Goal: Task Accomplishment & Management: Manage account settings

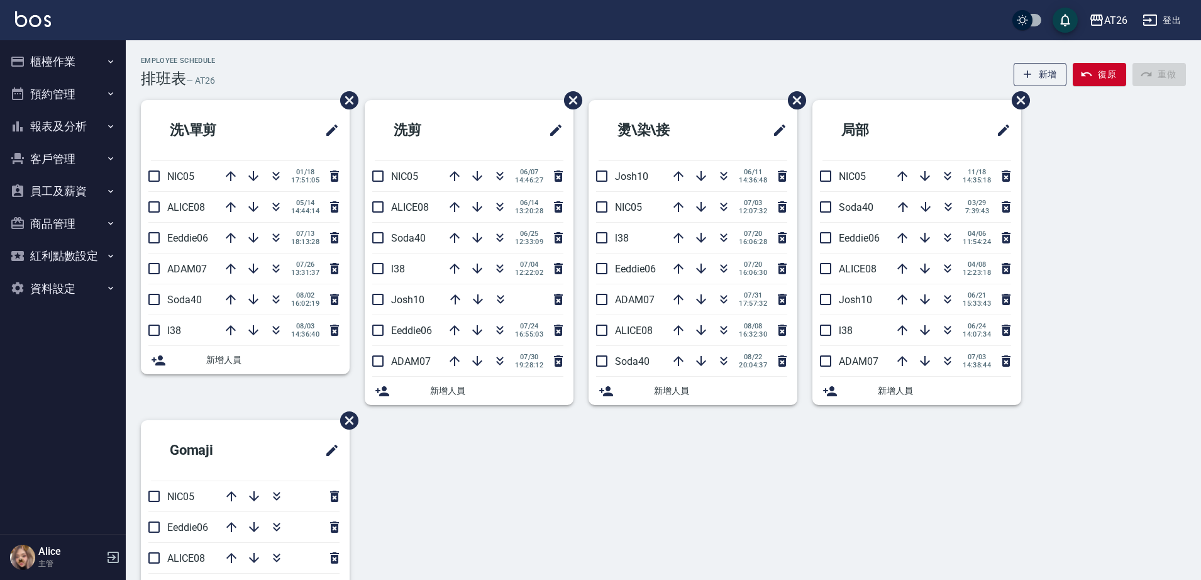
click at [29, 79] on button "預約管理" at bounding box center [63, 94] width 116 height 33
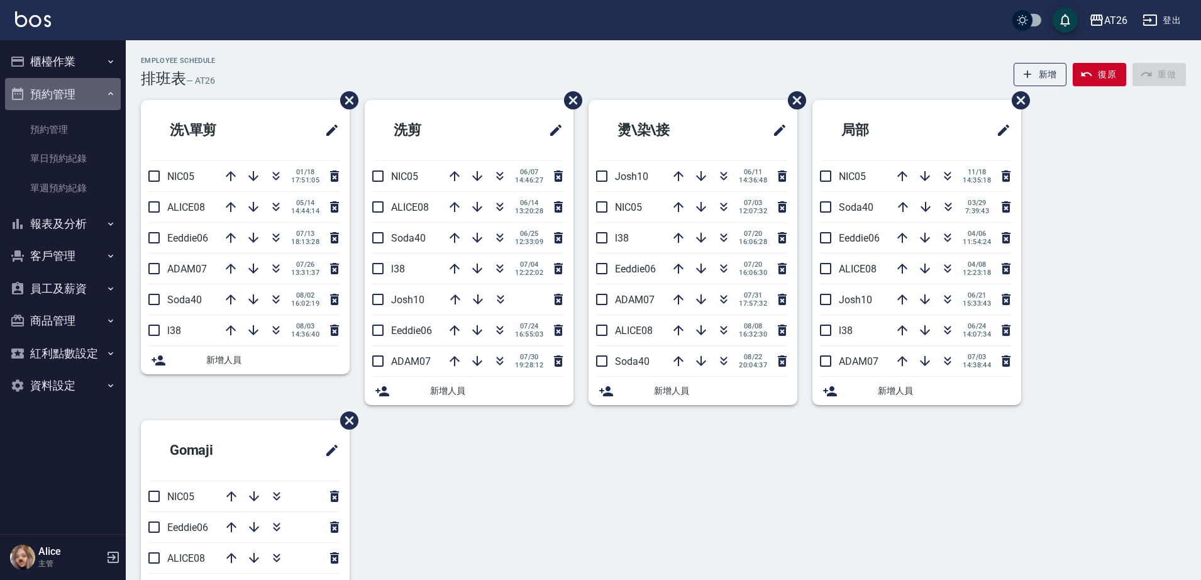
click at [49, 94] on button "預約管理" at bounding box center [63, 94] width 116 height 33
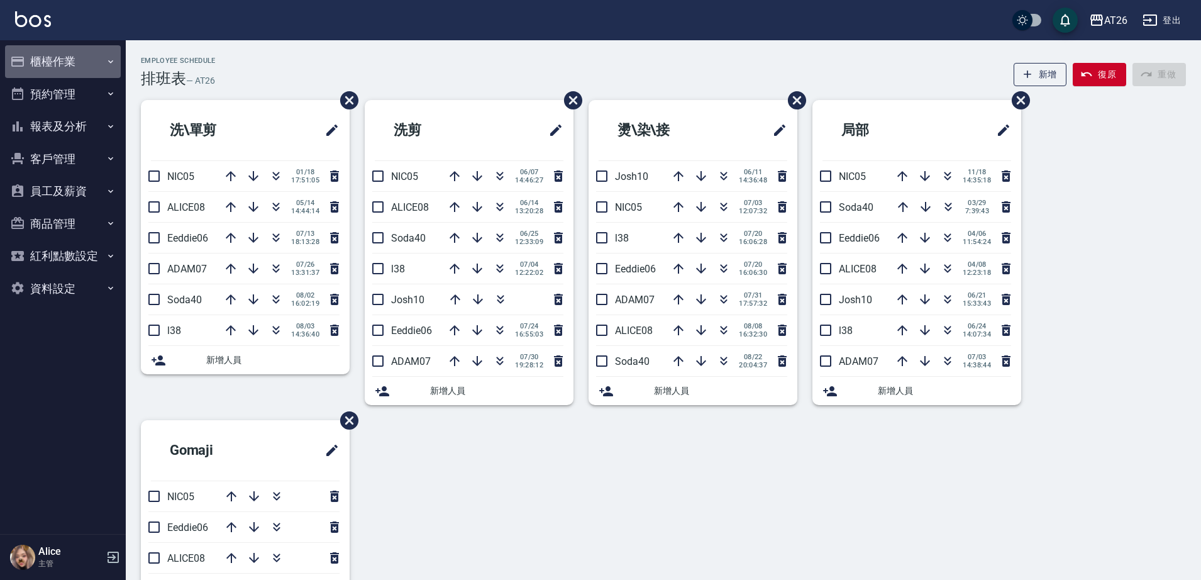
click at [47, 56] on button "櫃檯作業" at bounding box center [63, 61] width 116 height 33
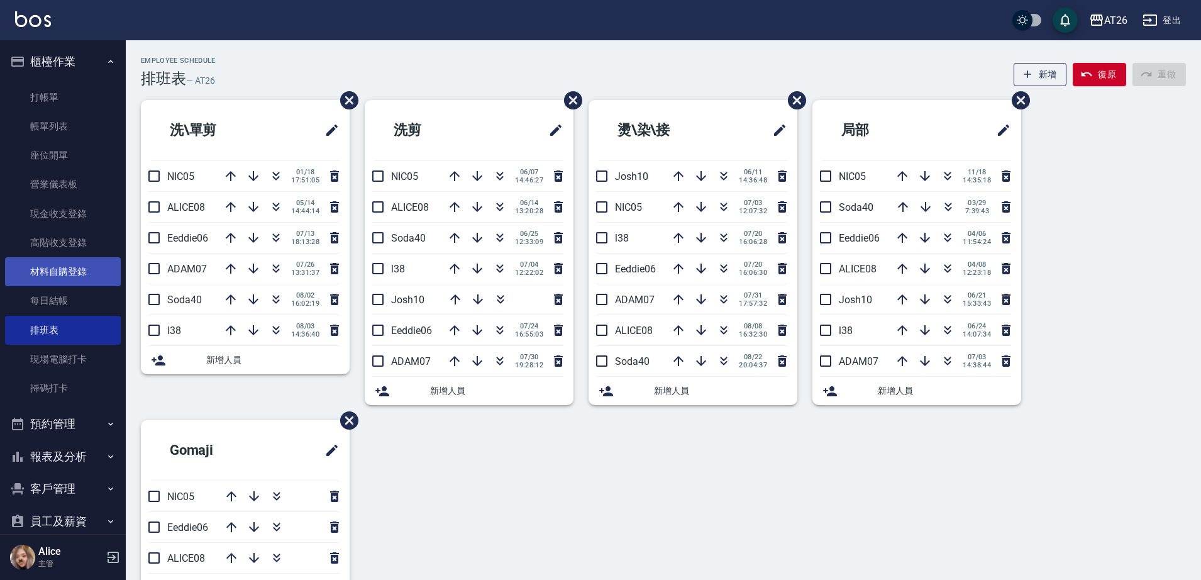
click at [67, 270] on link "材料自購登錄" at bounding box center [63, 271] width 116 height 29
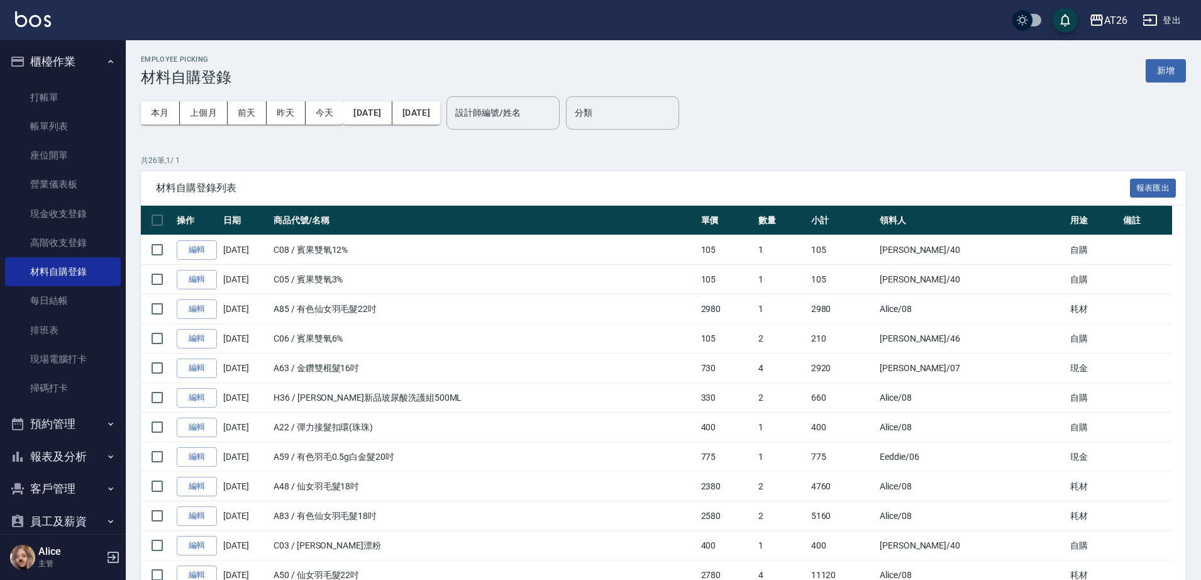
click at [1184, 57] on div "Employee Picking 材料自購登錄 新增" at bounding box center [663, 70] width 1045 height 31
click at [1181, 61] on button "新增" at bounding box center [1165, 70] width 40 height 23
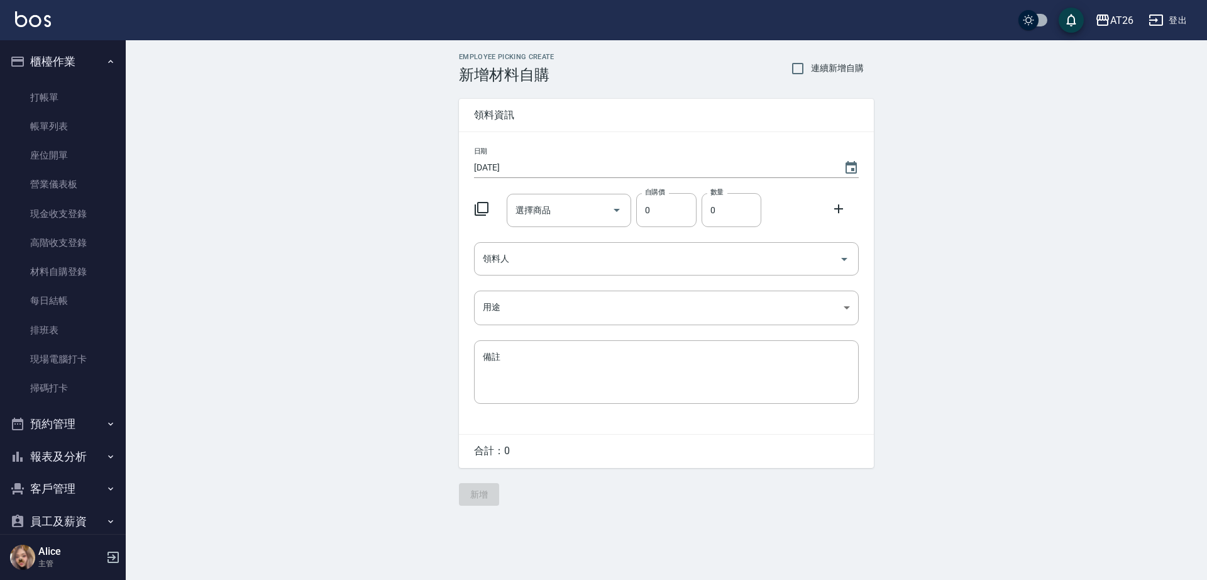
click at [576, 326] on div "日期 2025/08/23 選擇商品 選擇商品 自購價 0 自購價 數量 0 數量 領料人 領料人 用途 ​ 用途 備註 x 備註" at bounding box center [666, 283] width 415 height 302
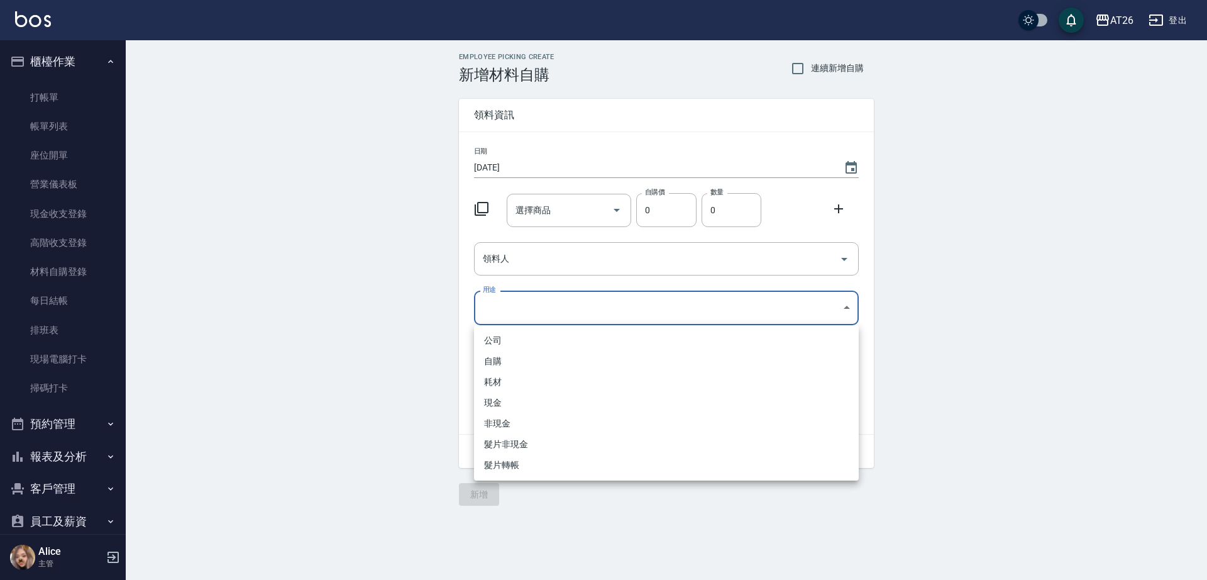
click at [569, 311] on body "AT26 登出 櫃檯作業 打帳單 帳單列表 座位開單 營業儀表板 現金收支登錄 高階收支登錄 材料自購登錄 每日結帳 排班表 現場電腦打卡 掃碼打卡 預約管理…" at bounding box center [603, 290] width 1207 height 580
click at [537, 370] on li "自購" at bounding box center [666, 361] width 385 height 21
type input "自購"
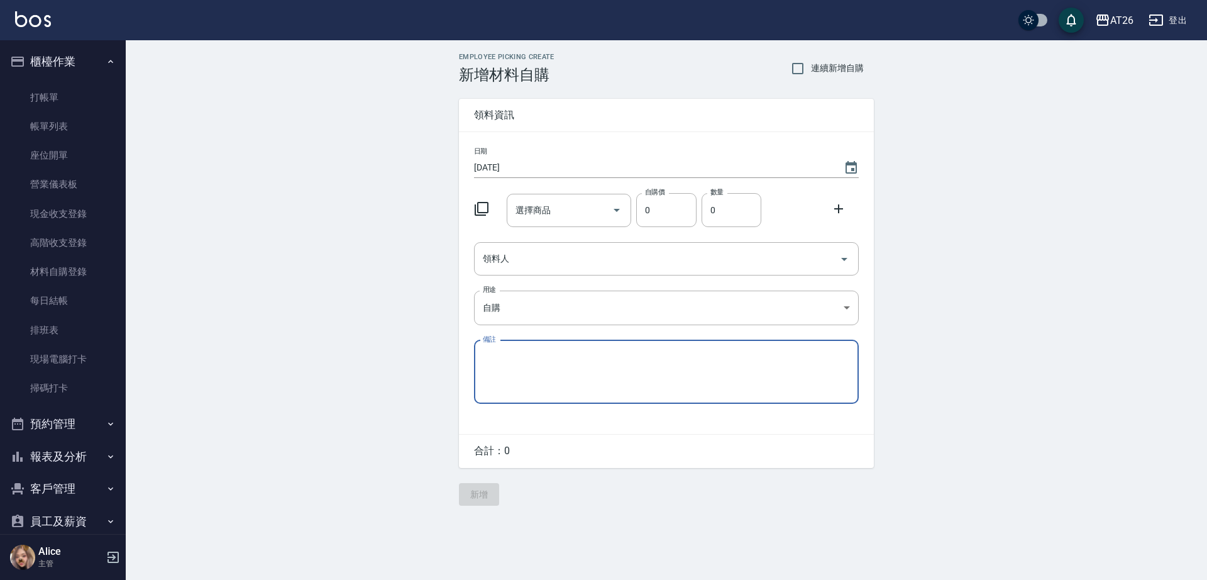
click at [567, 253] on input "領料人" at bounding box center [657, 259] width 354 height 22
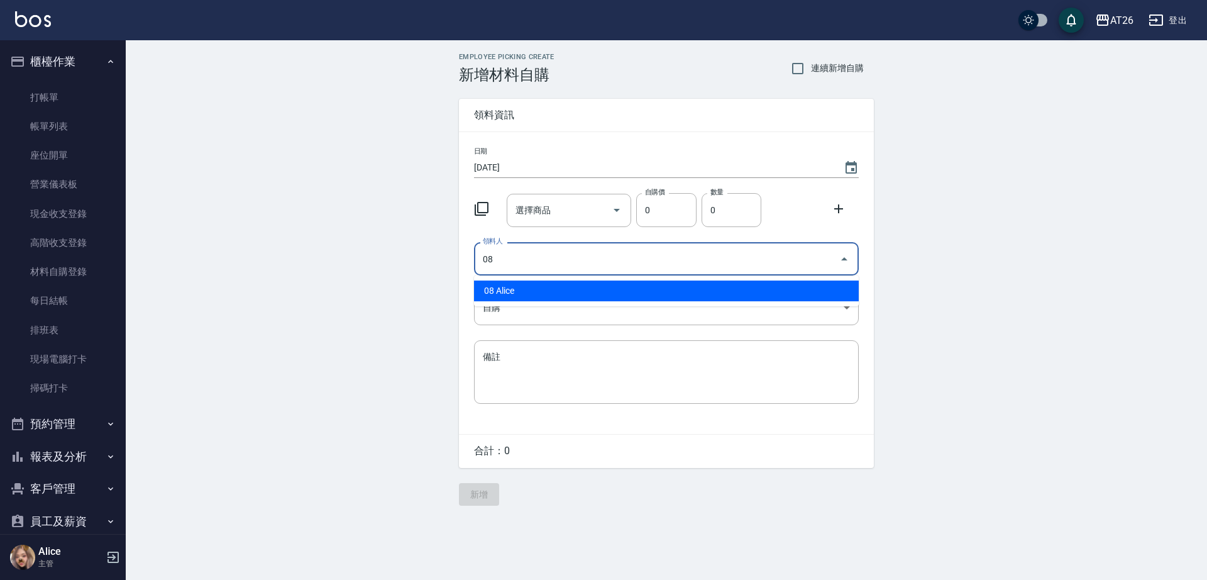
type input "08 Alice"
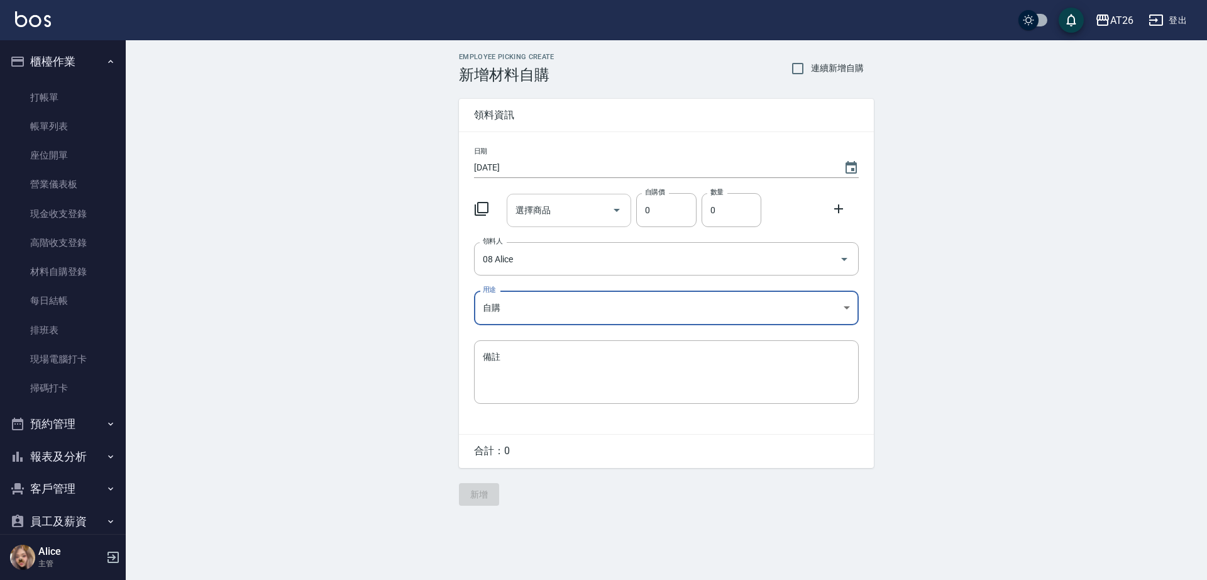
click at [546, 211] on div "選擇商品 選擇商品" at bounding box center [569, 210] width 125 height 33
type input "橘"
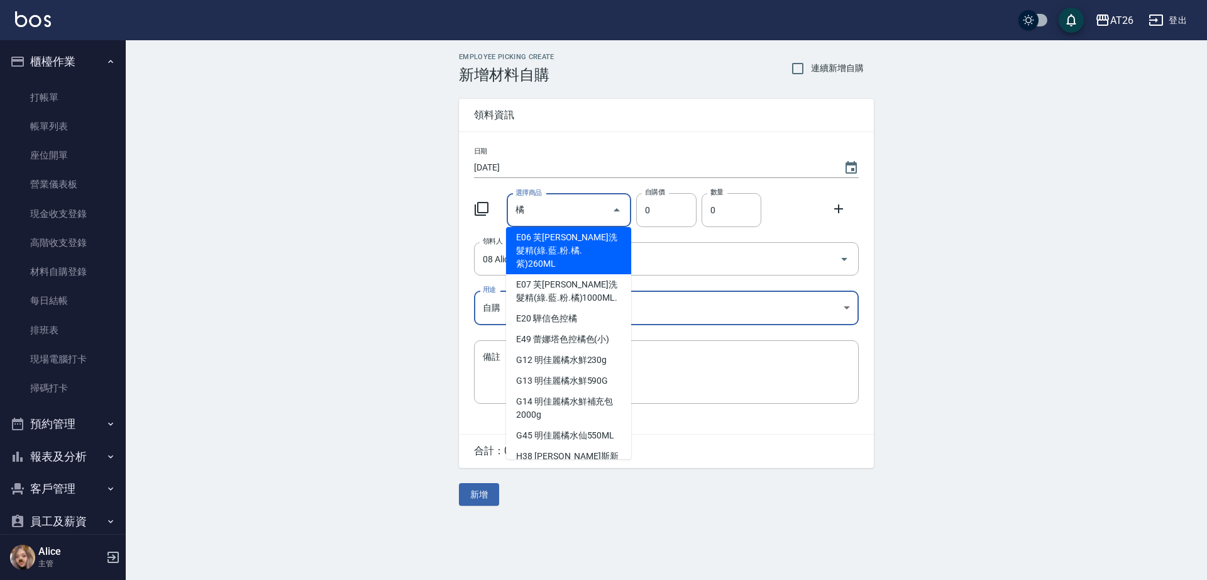
scroll to position [13, 0]
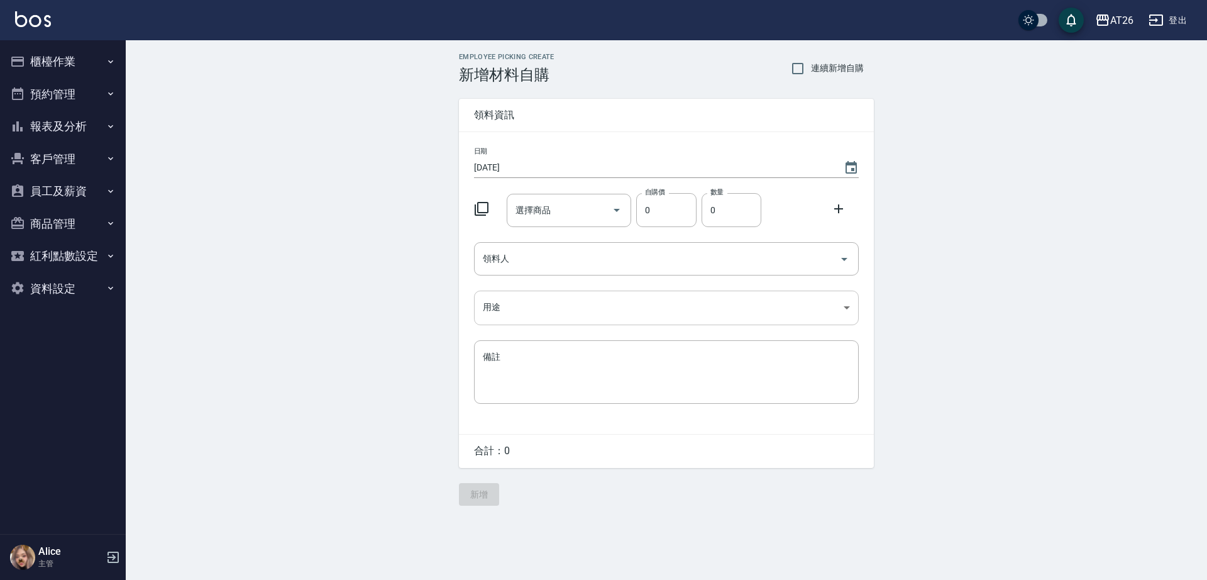
click at [517, 294] on body "AT26 登出 櫃檯作業 打帳單 帳單列表 座位開單 營業儀表板 現金收支登錄 高階收支登錄 材料自購登錄 每日結帳 排班表 現場電腦打卡 掃碼打卡 預約管理…" at bounding box center [603, 290] width 1207 height 580
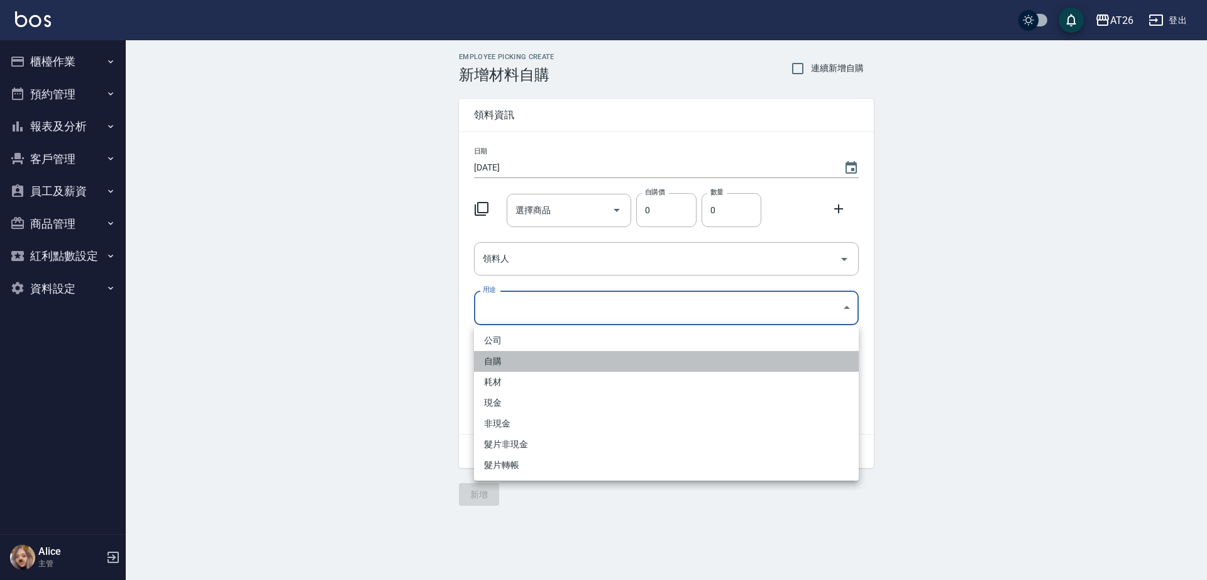
click at [520, 360] on li "自購" at bounding box center [666, 361] width 385 height 21
type input "自購"
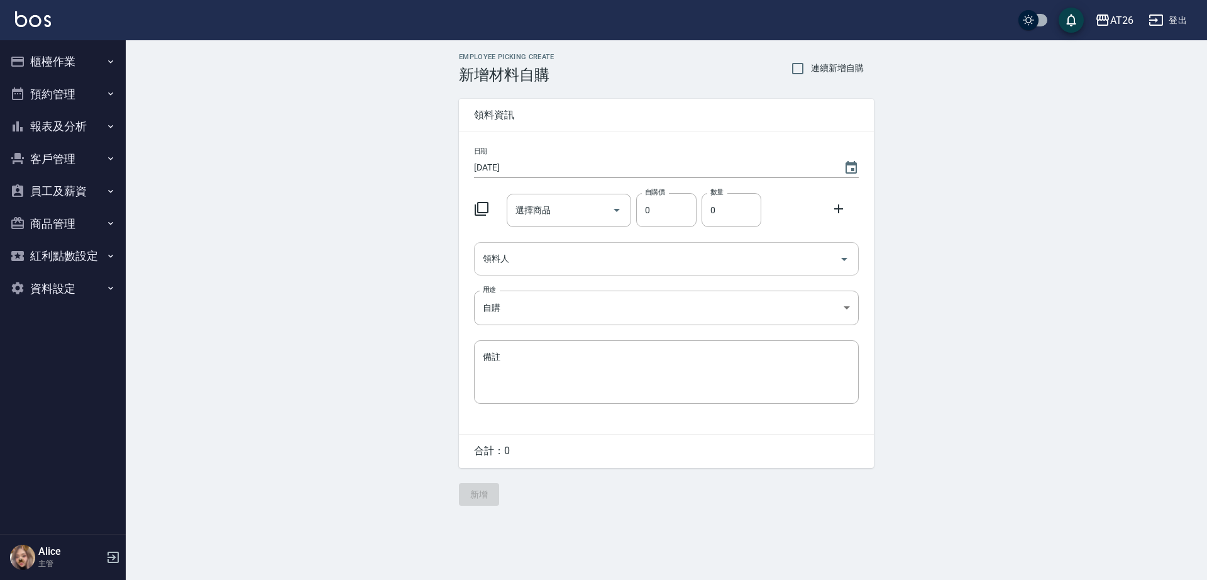
click at [543, 260] on input "領料人" at bounding box center [657, 259] width 354 height 22
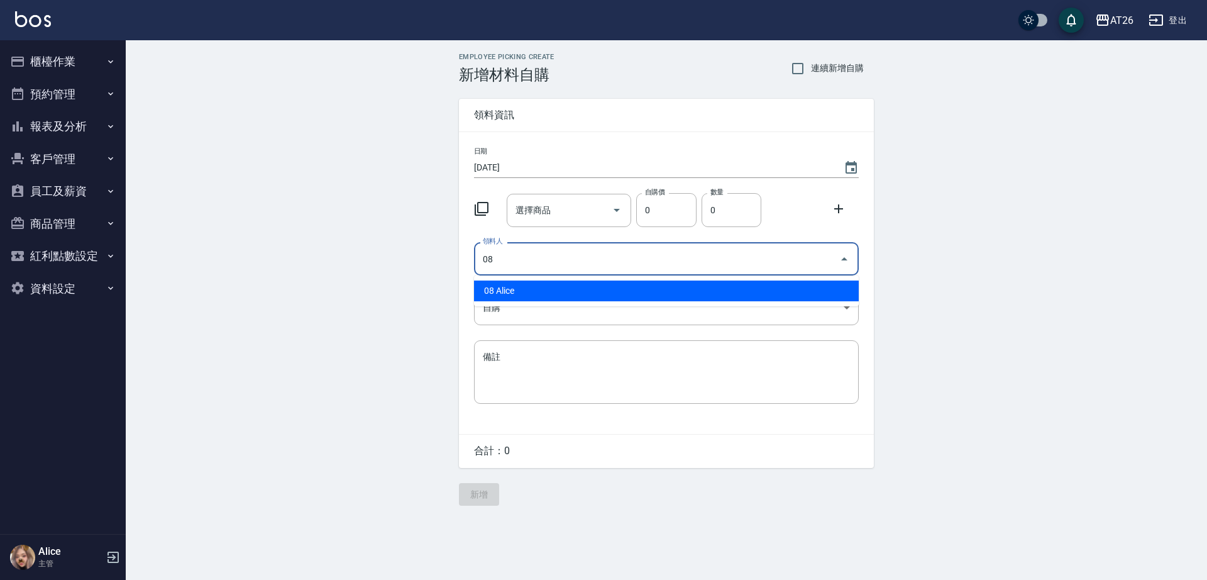
type input "08 Alice"
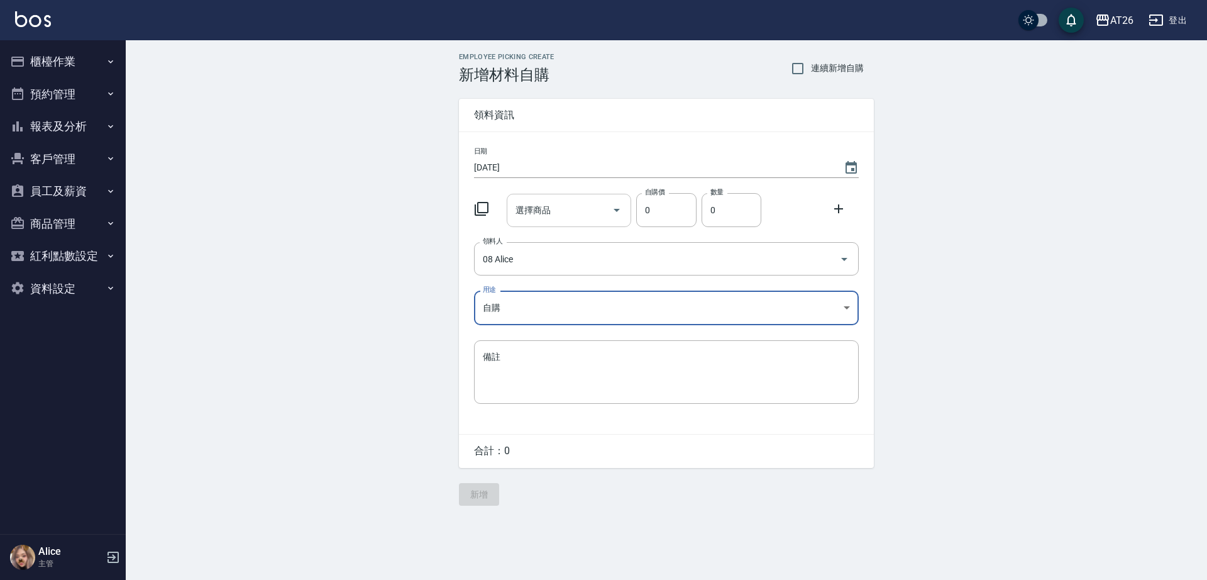
click at [586, 218] on input "選擇商品" at bounding box center [559, 210] width 95 height 22
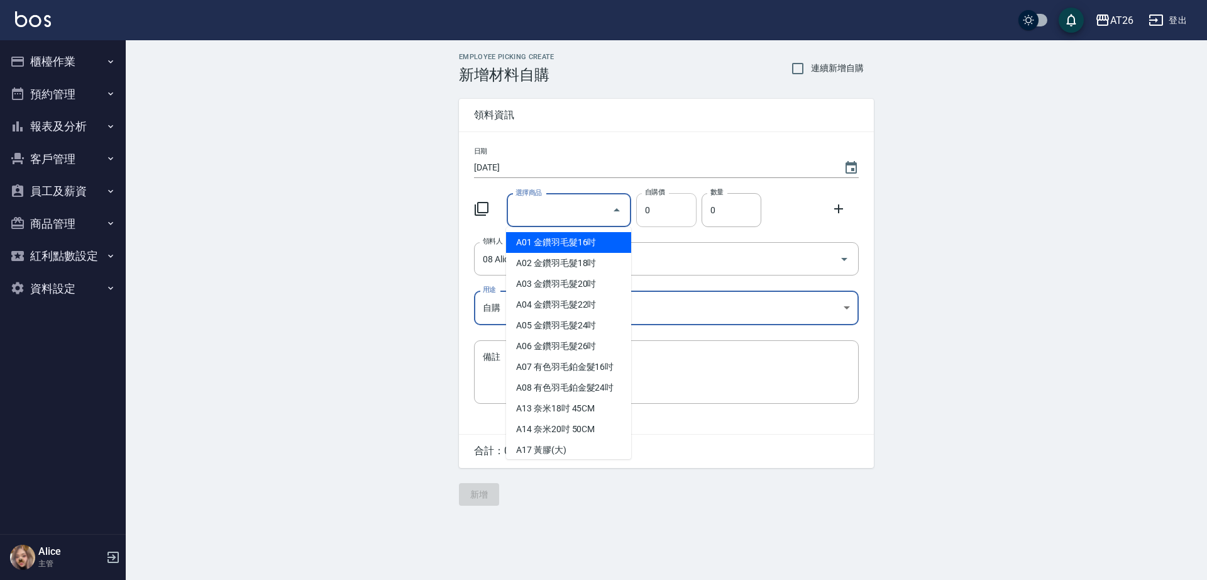
type input "ㄍ"
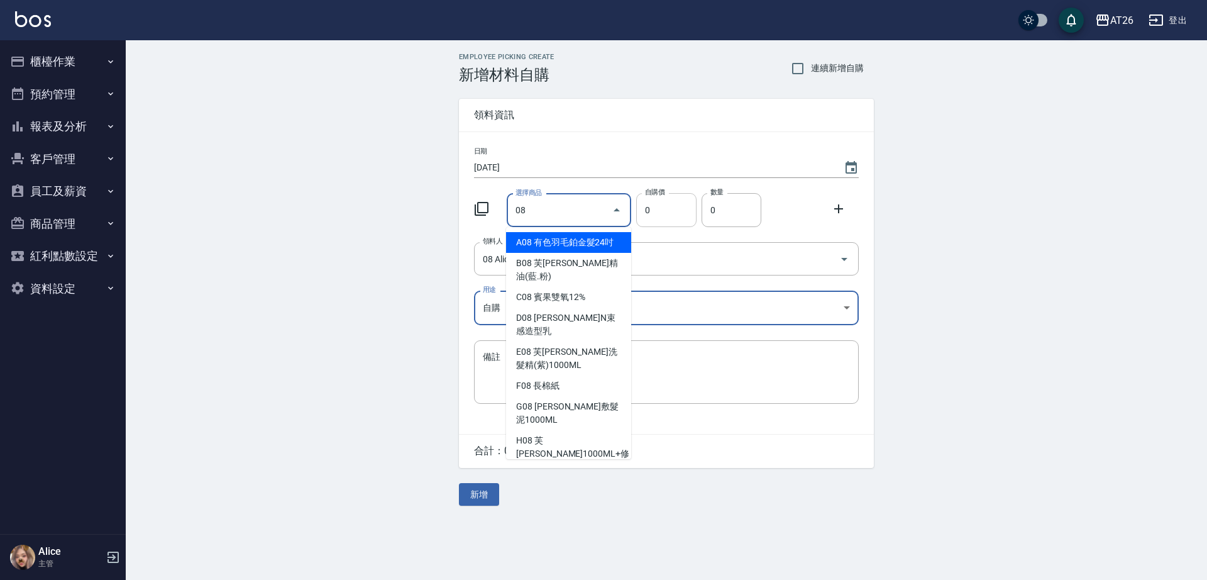
type input "0"
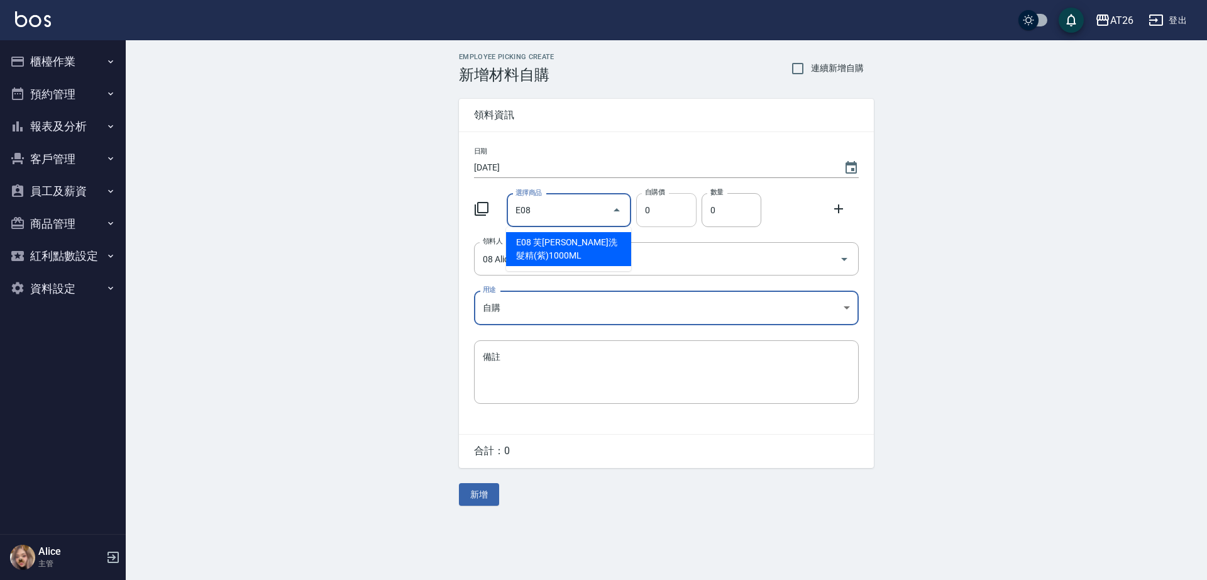
type input "芙米勒洗髮精(紫)1000ML"
type input "1155"
type input "1"
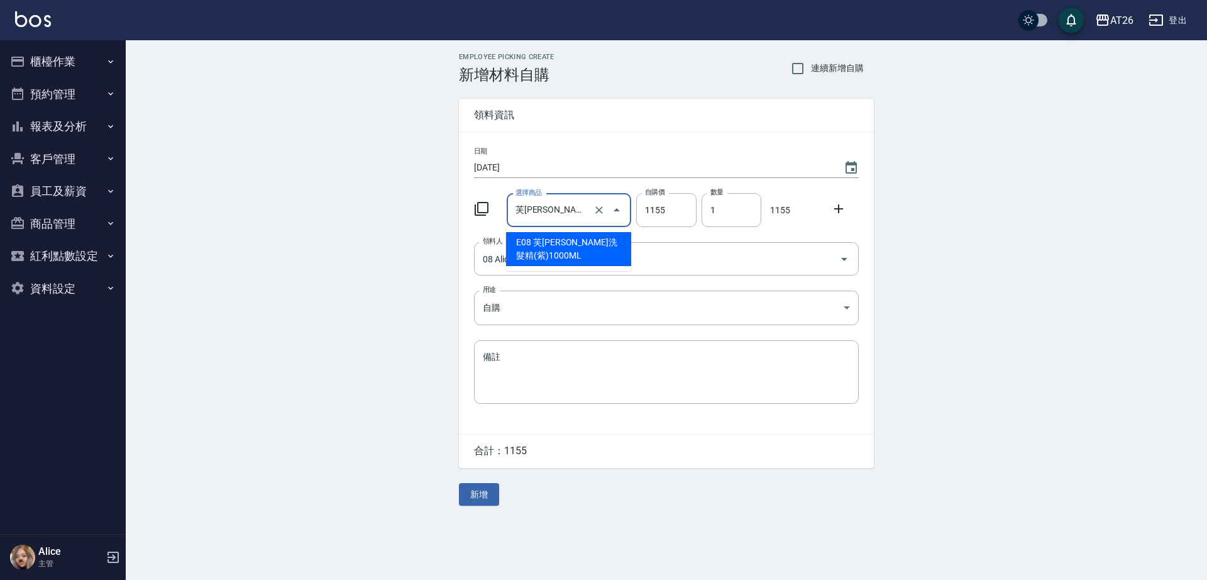
click at [553, 203] on input "芙米勒洗髮精(紫)1000ML" at bounding box center [551, 210] width 79 height 22
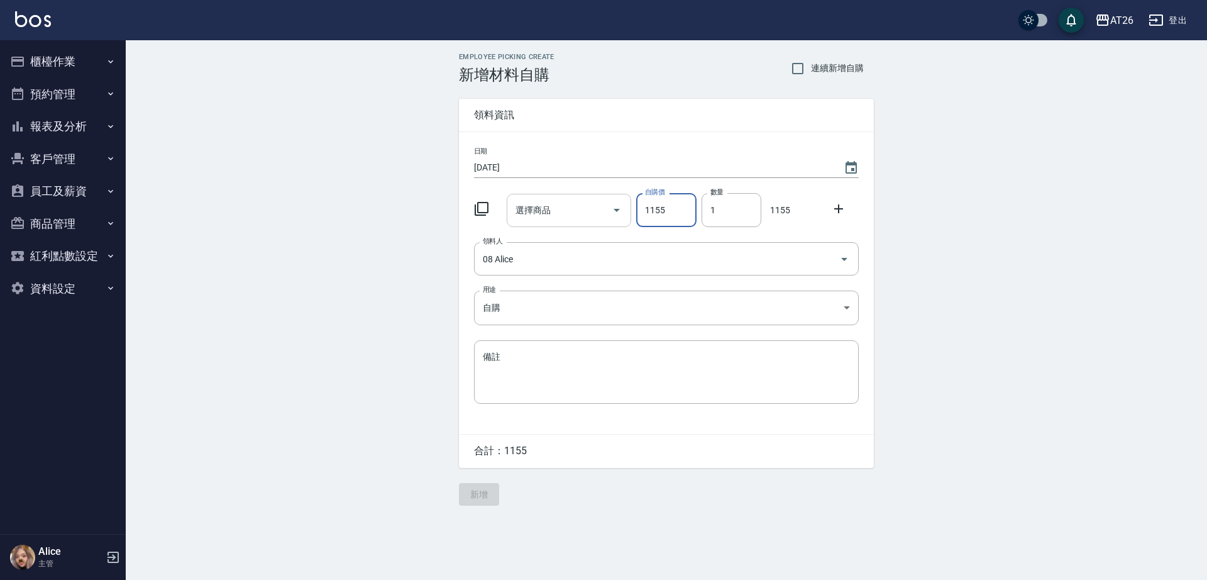
click at [574, 207] on input "選擇商品" at bounding box center [559, 210] width 95 height 22
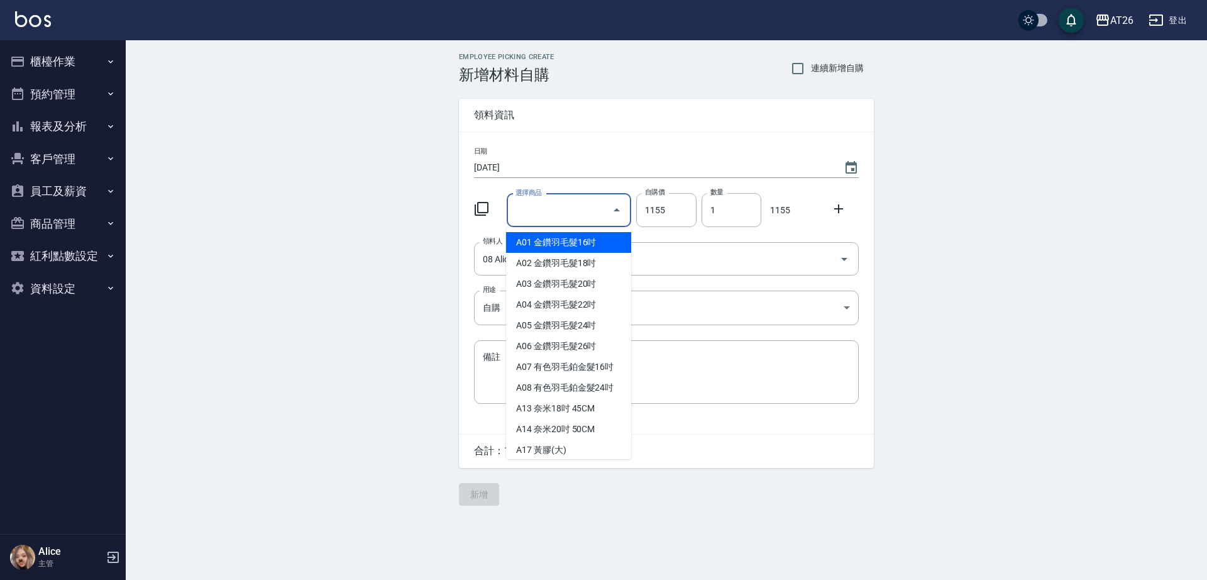
type input "ㄋ"
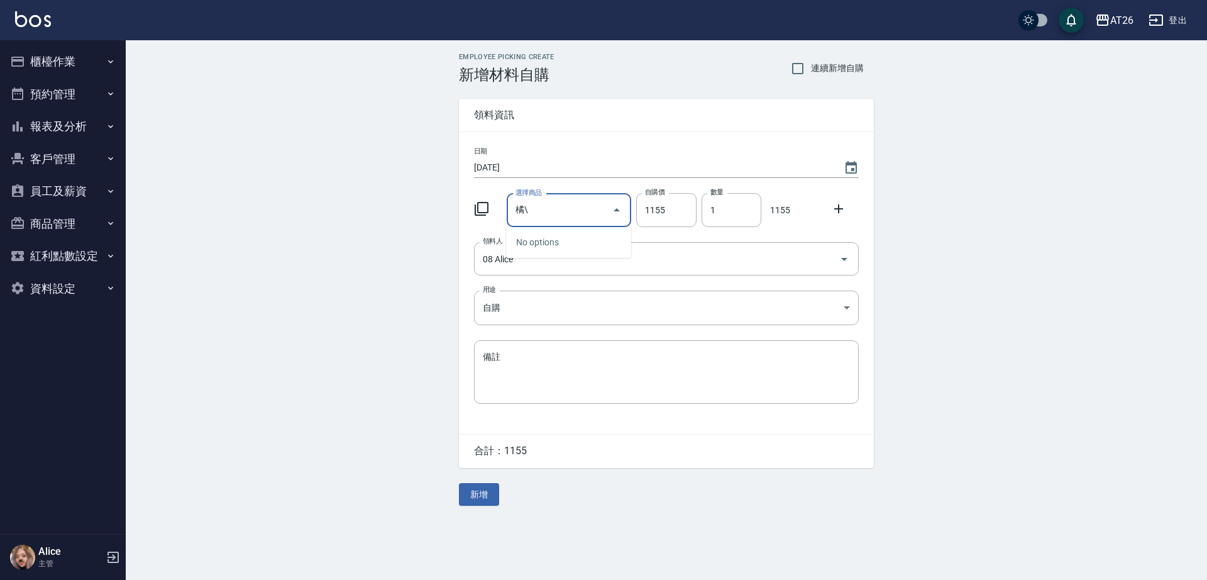
type input "橘"
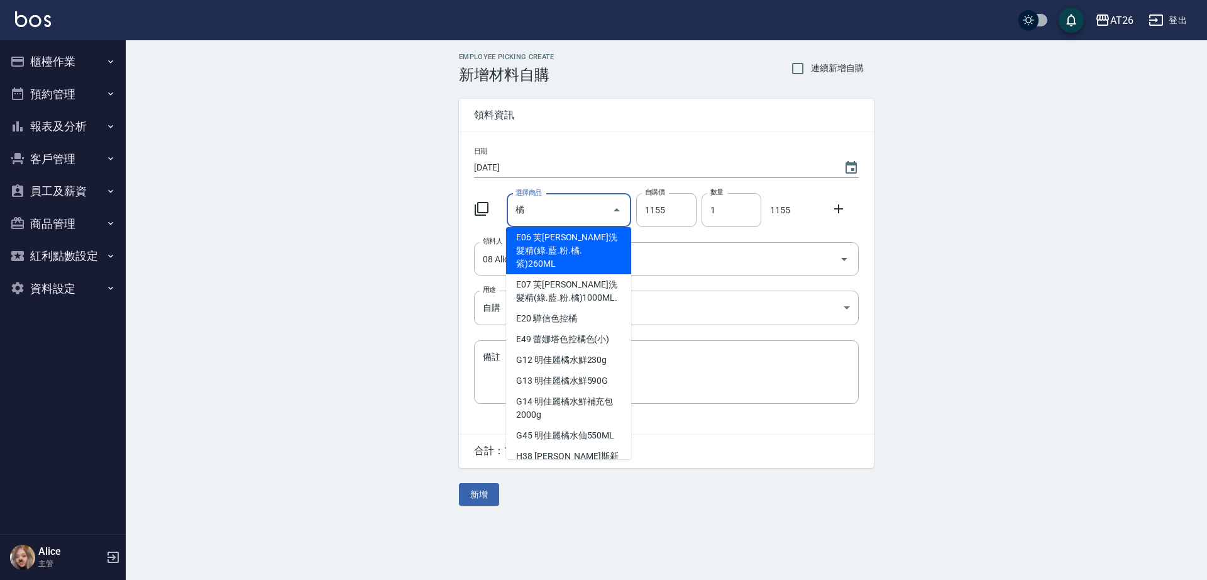
scroll to position [13, 0]
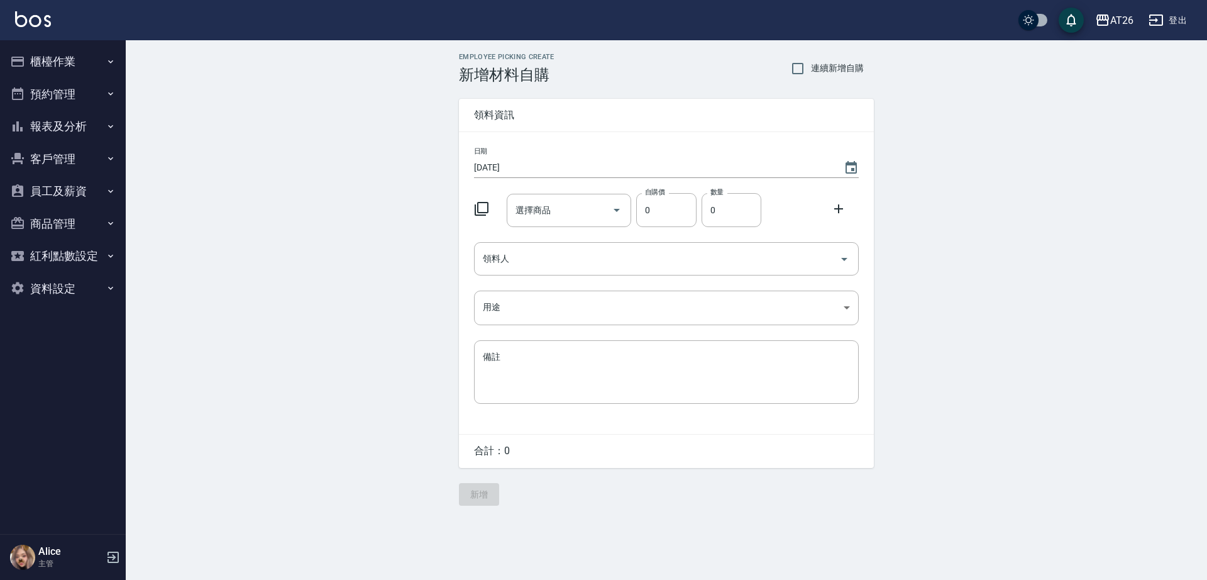
click at [574, 207] on input "選擇商品" at bounding box center [559, 210] width 95 height 22
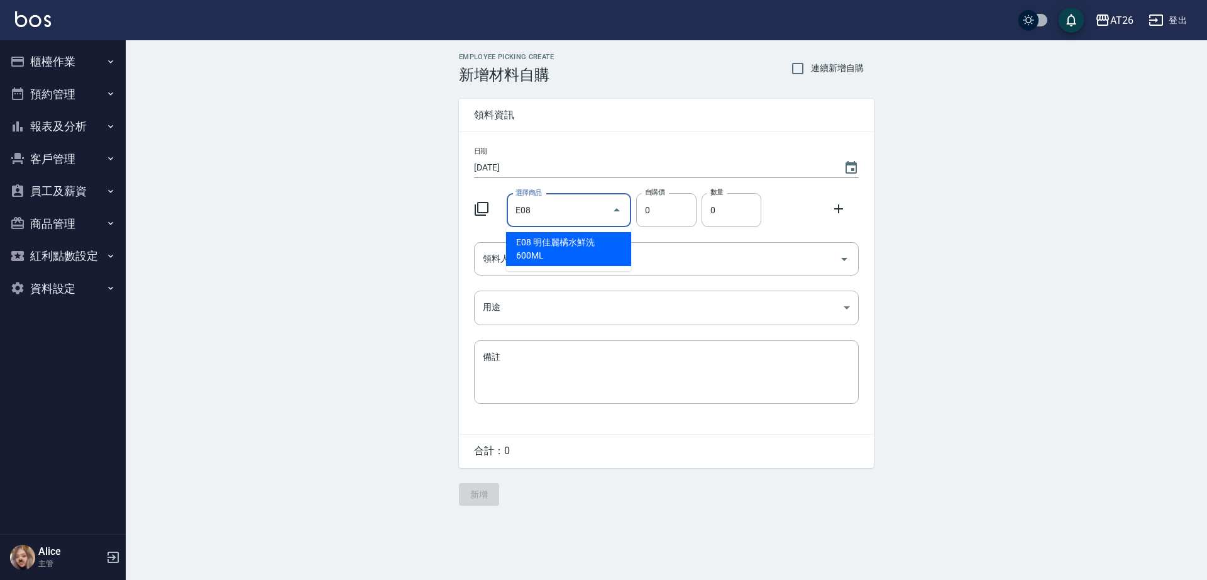
type input "明佳麗橘水鮮洗600ML"
type input "630"
type input "1"
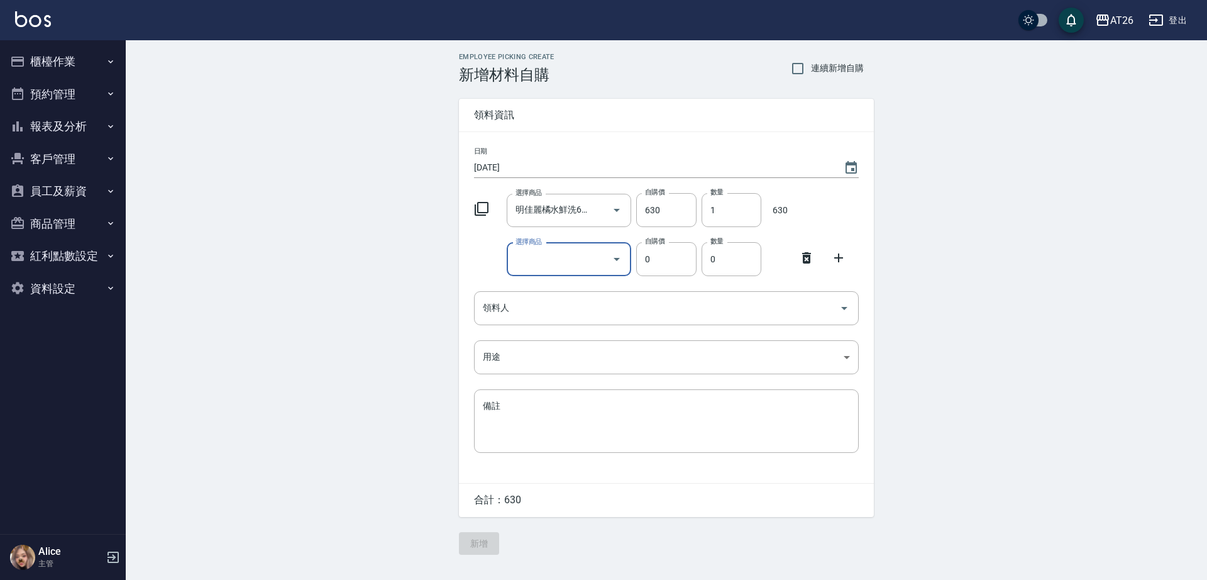
click at [814, 261] on div at bounding box center [810, 256] width 33 height 23
click at [810, 258] on icon at bounding box center [806, 257] width 9 height 11
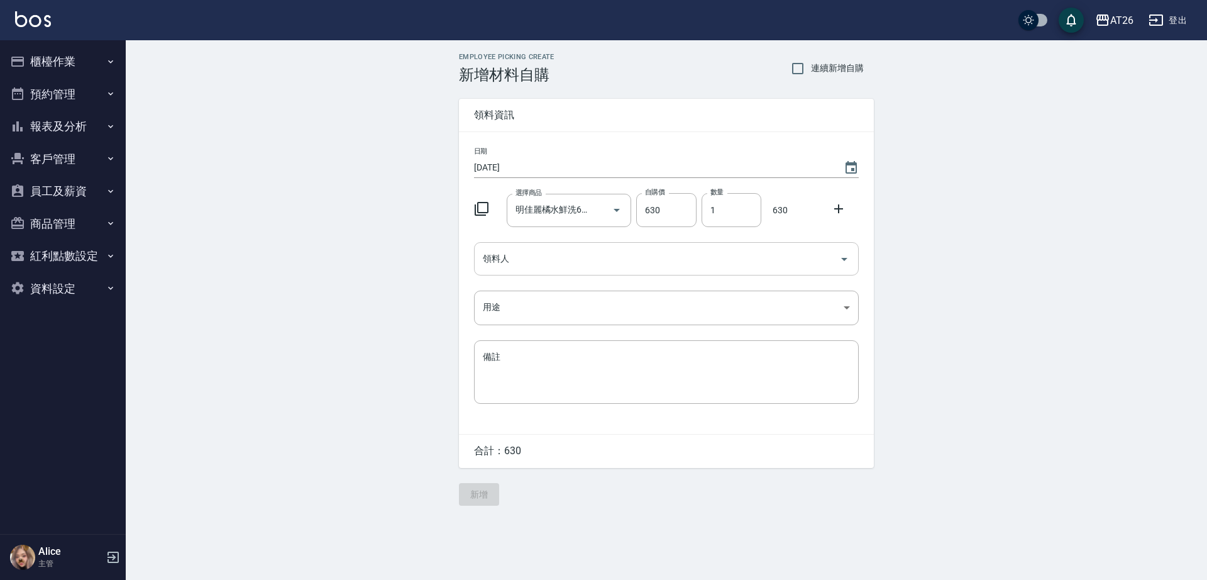
click at [536, 255] on input "領料人" at bounding box center [657, 259] width 354 height 22
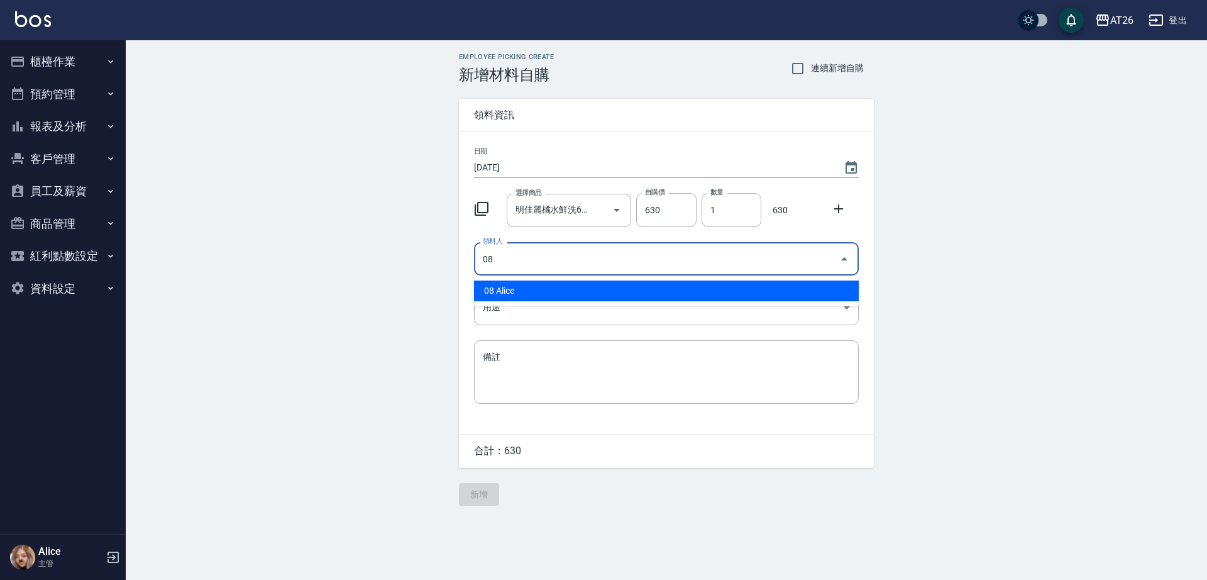
type input "08 Alice"
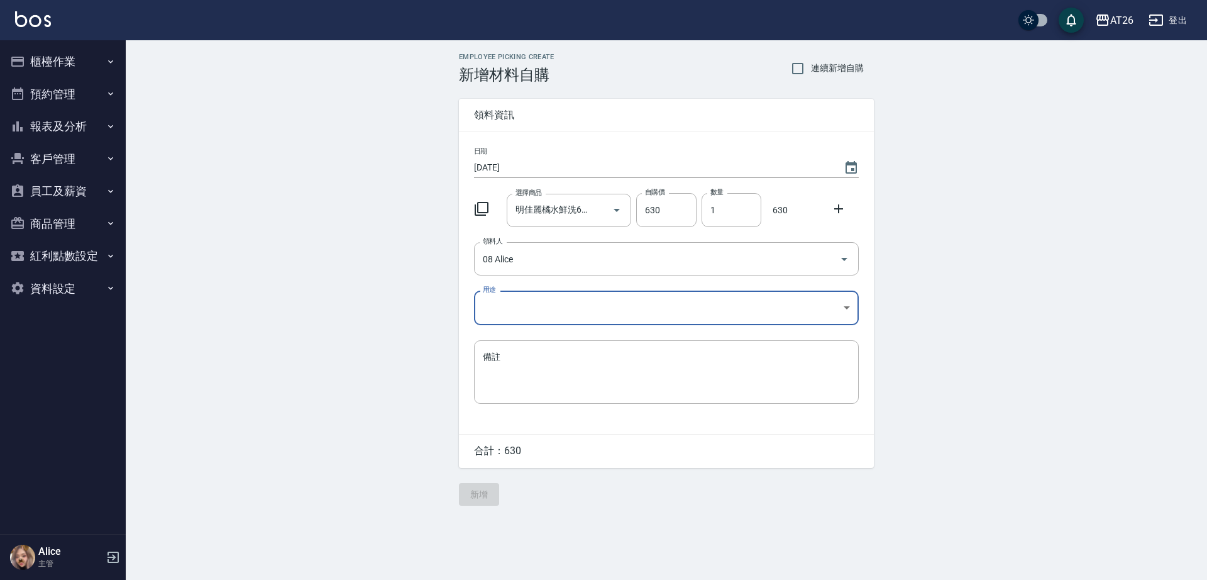
click at [536, 303] on body "AT26 登出 櫃檯作業 打帳單 帳單列表 座位開單 營業儀表板 現金收支登錄 高階收支登錄 材料自購登錄 每日結帳 排班表 現場電腦打卡 掃碼打卡 預約管理…" at bounding box center [603, 290] width 1207 height 580
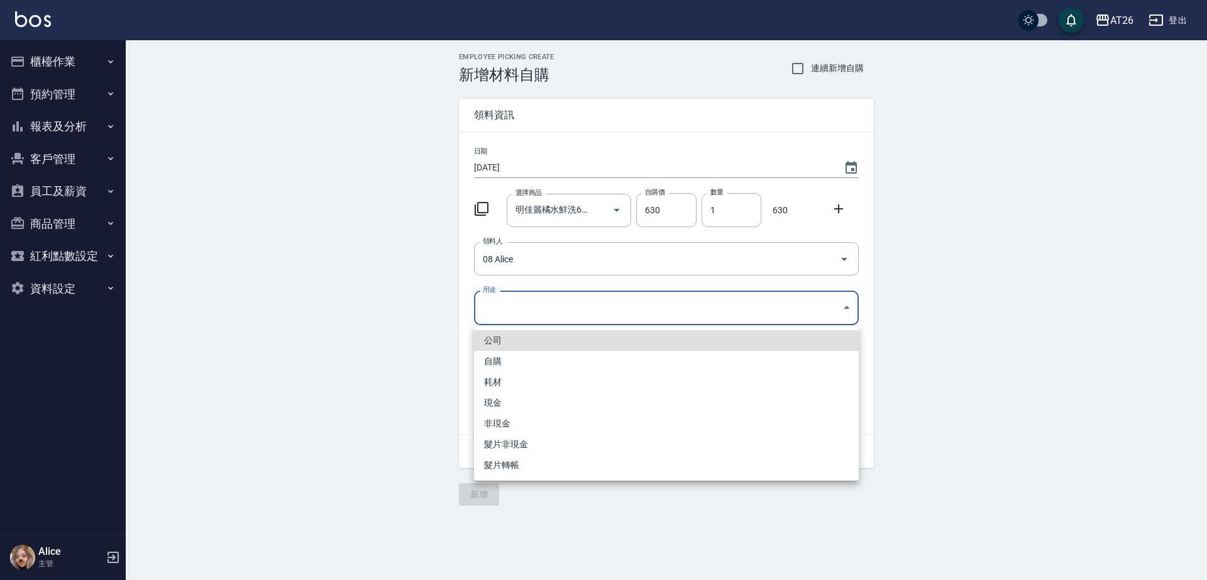
click at [537, 358] on li "自購" at bounding box center [666, 361] width 385 height 21
type input "自購"
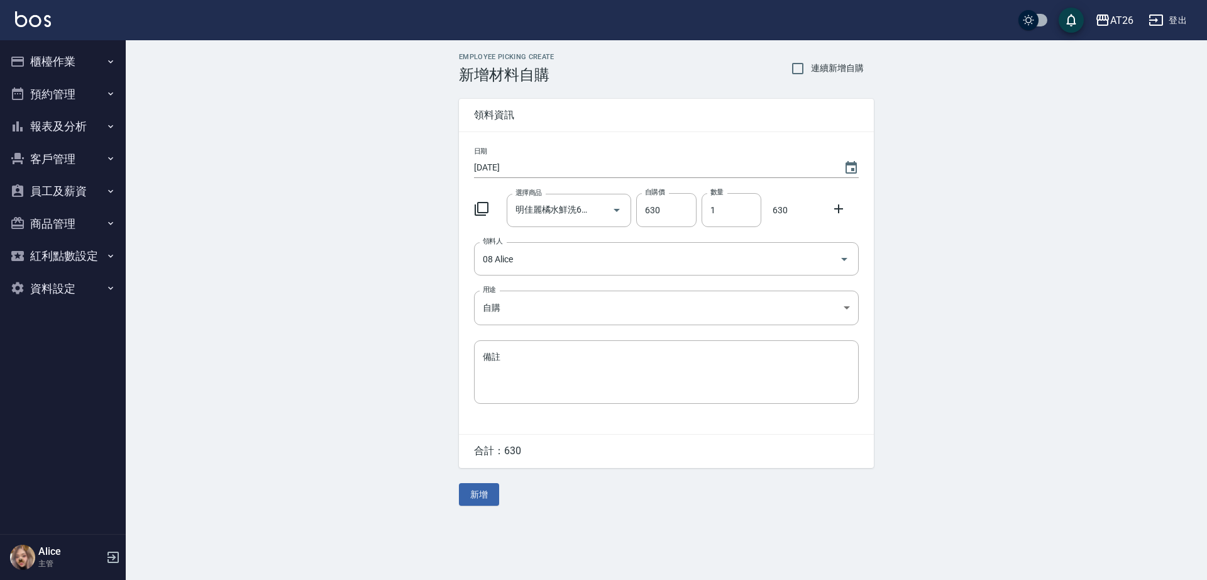
drag, startPoint x: 483, startPoint y: 502, endPoint x: 493, endPoint y: 524, distance: 24.2
click at [493, 524] on div "Employee Picking Create 新增材料自購 連續新增自購 領料資訊 日期 [DATE] 選擇商品 明佳麗橘水鮮洗600ML 選擇商品 自購價…" at bounding box center [603, 290] width 1207 height 580
click at [483, 497] on button "新增" at bounding box center [479, 494] width 40 height 23
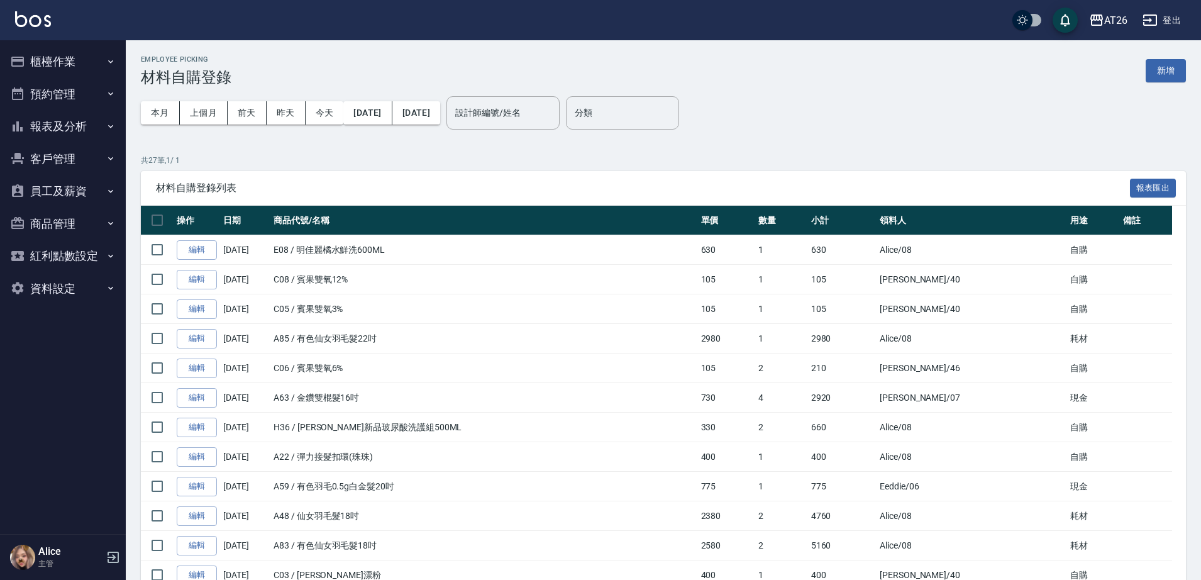
drag, startPoint x: 173, startPoint y: 228, endPoint x: 34, endPoint y: 46, distance: 229.6
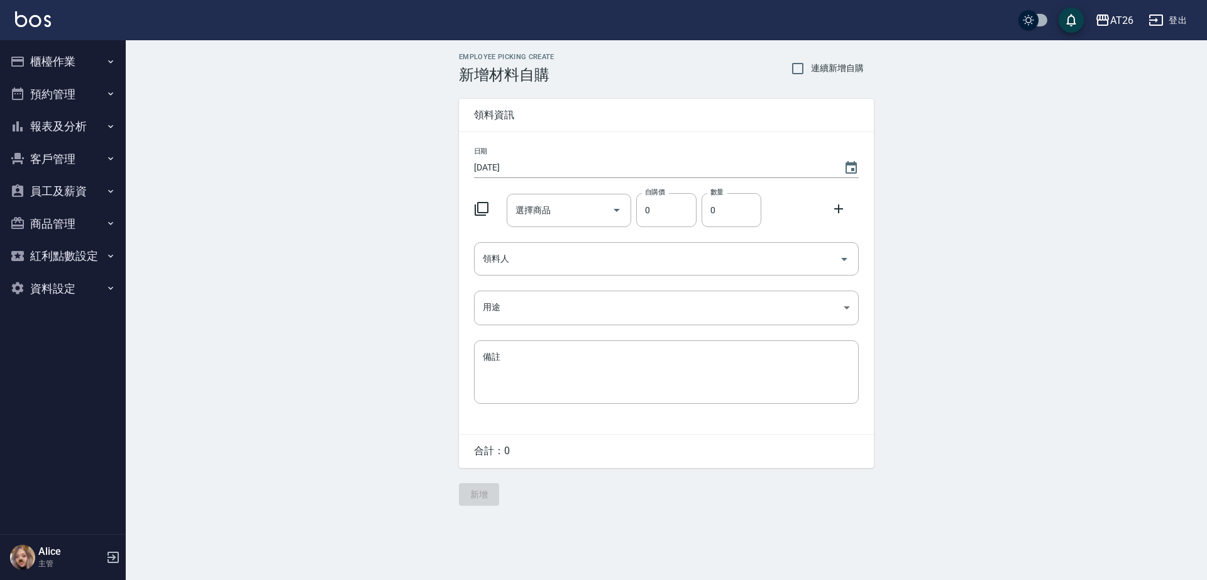
click at [38, 55] on button "櫃檯作業" at bounding box center [63, 61] width 116 height 33
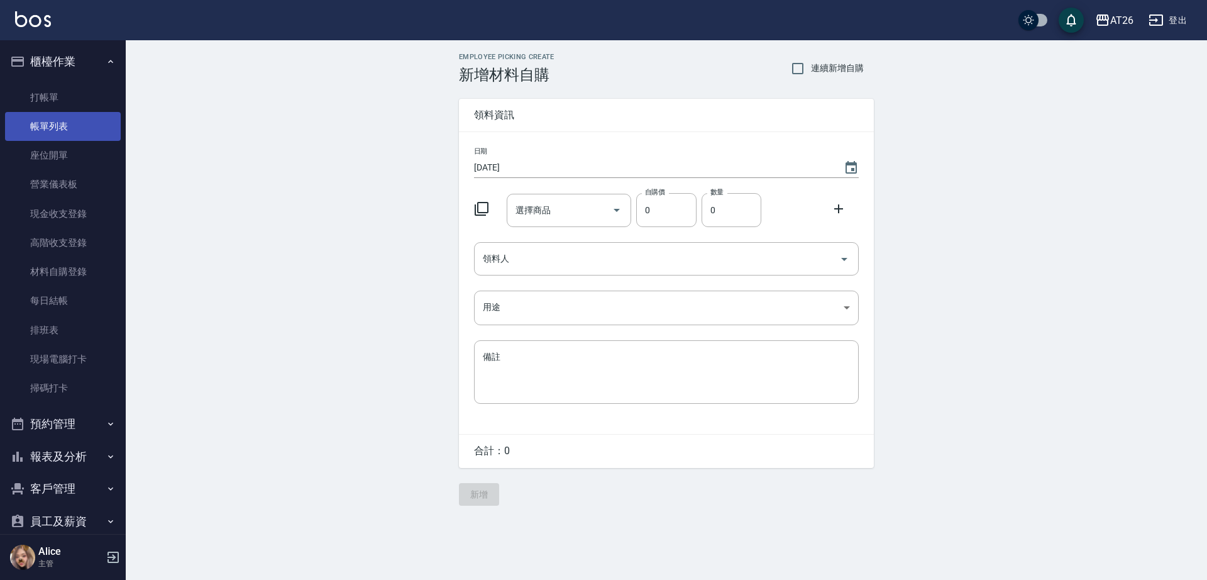
click at [57, 133] on link "帳單列表" at bounding box center [63, 126] width 116 height 29
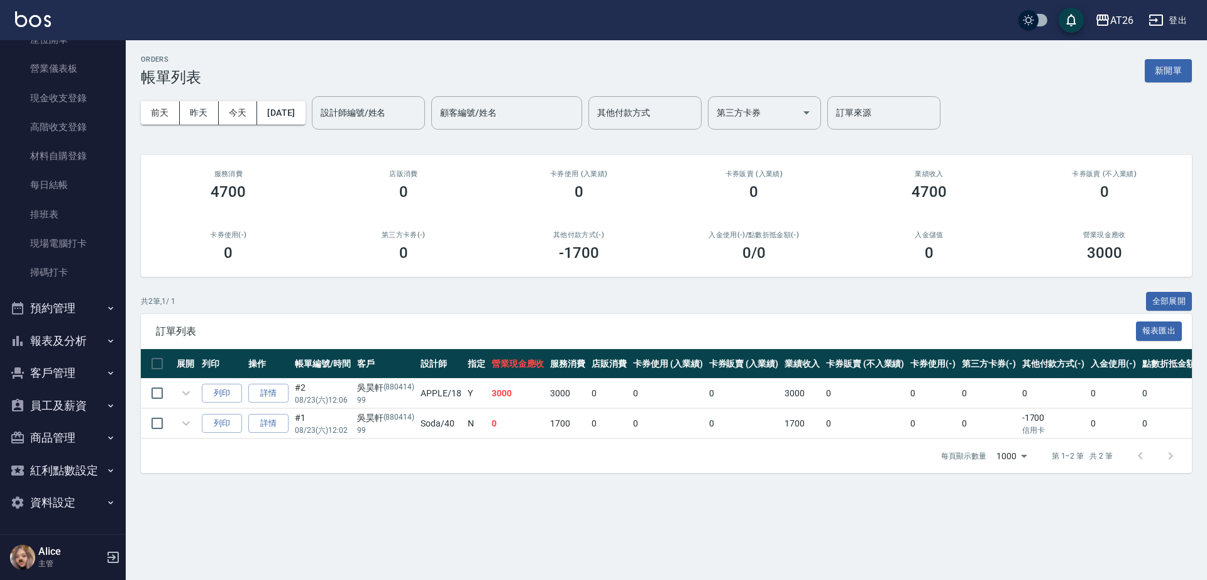
click at [81, 341] on button "報表及分析" at bounding box center [63, 340] width 116 height 33
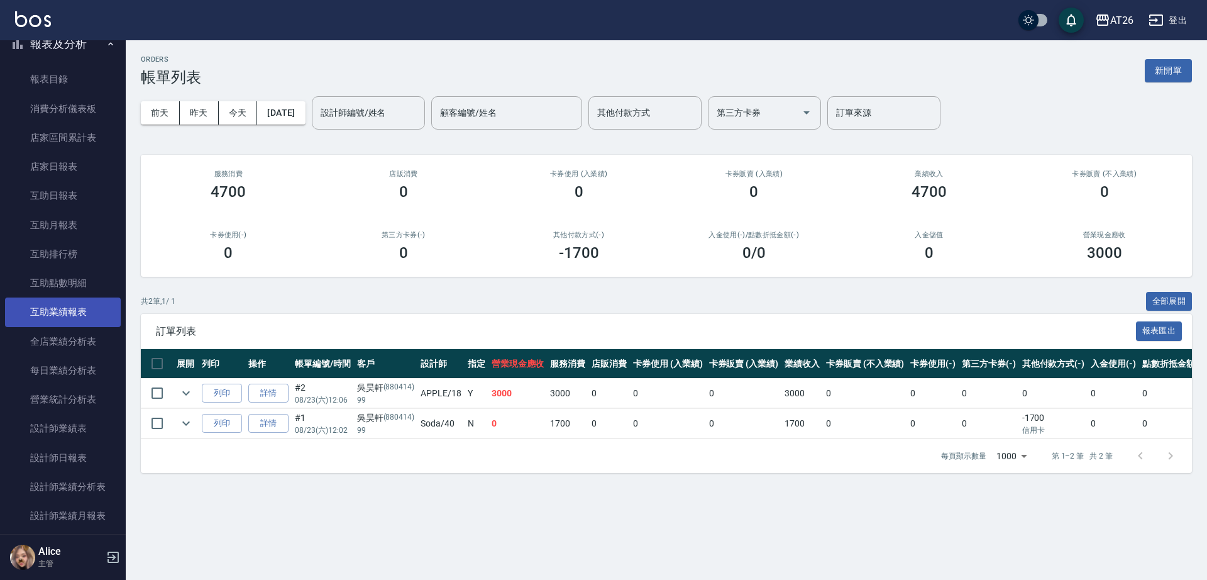
scroll to position [508, 0]
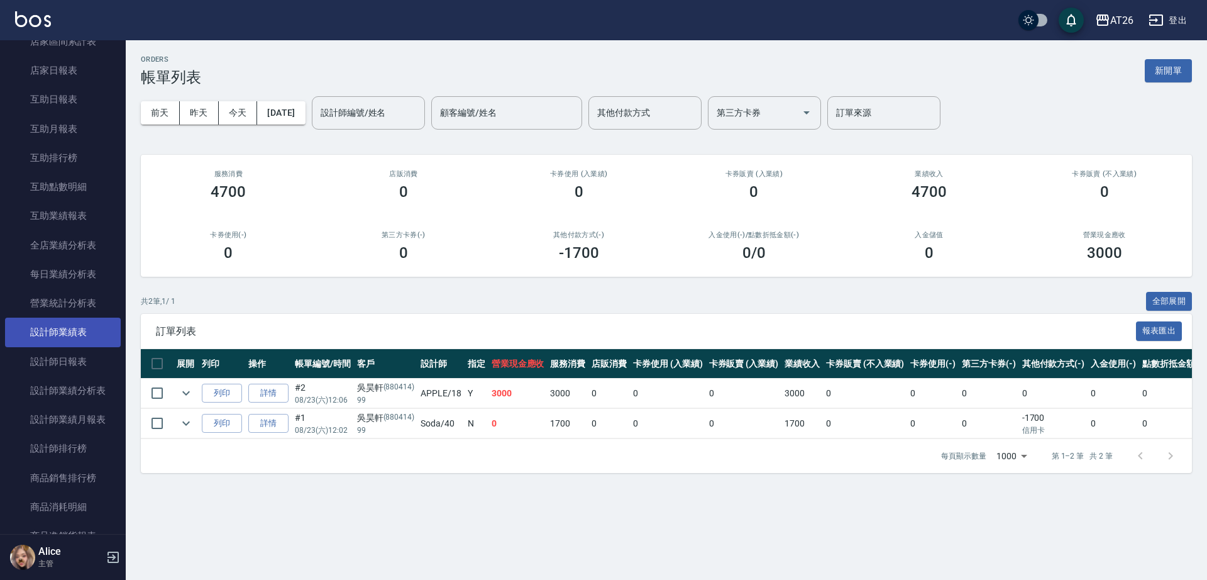
click at [88, 331] on link "設計師業績表" at bounding box center [63, 331] width 116 height 29
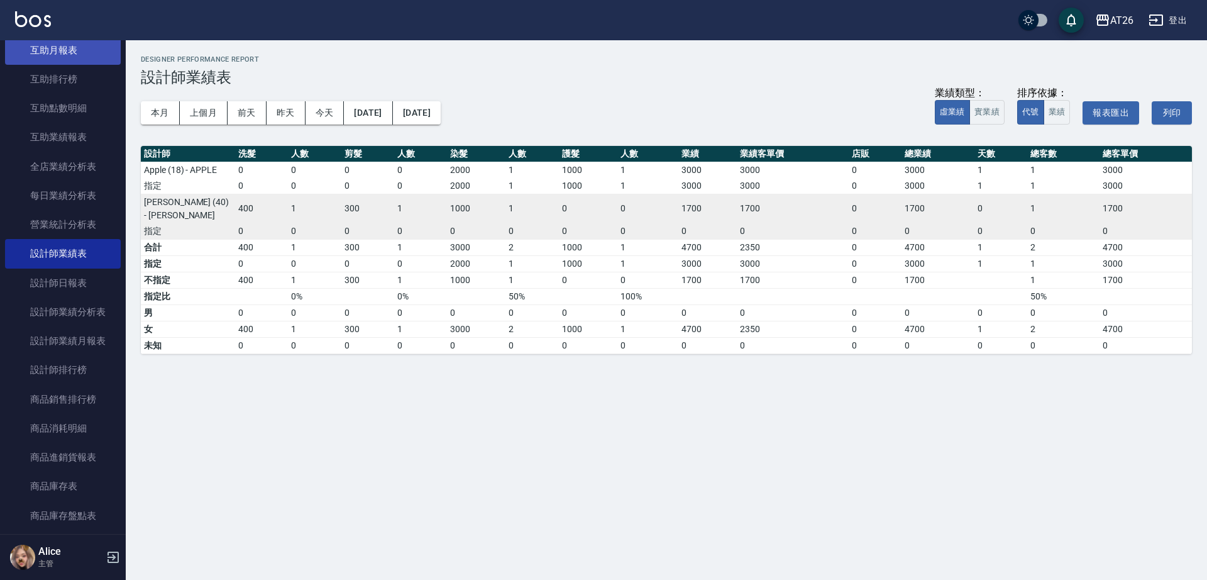
scroll to position [744, 0]
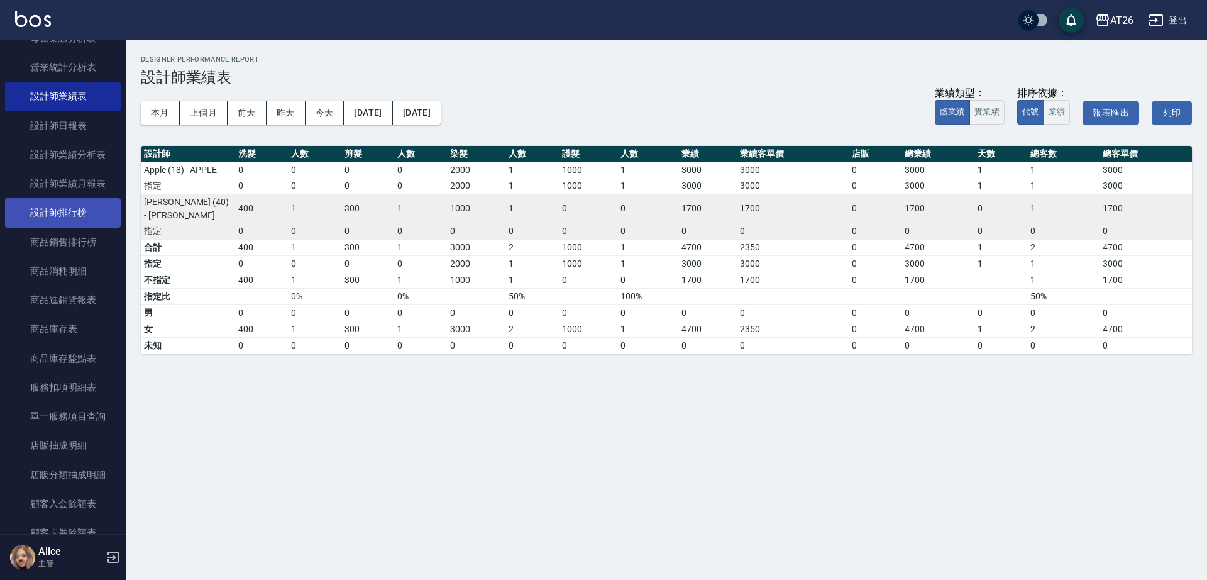
click at [52, 202] on link "設計師排行榜" at bounding box center [63, 212] width 116 height 29
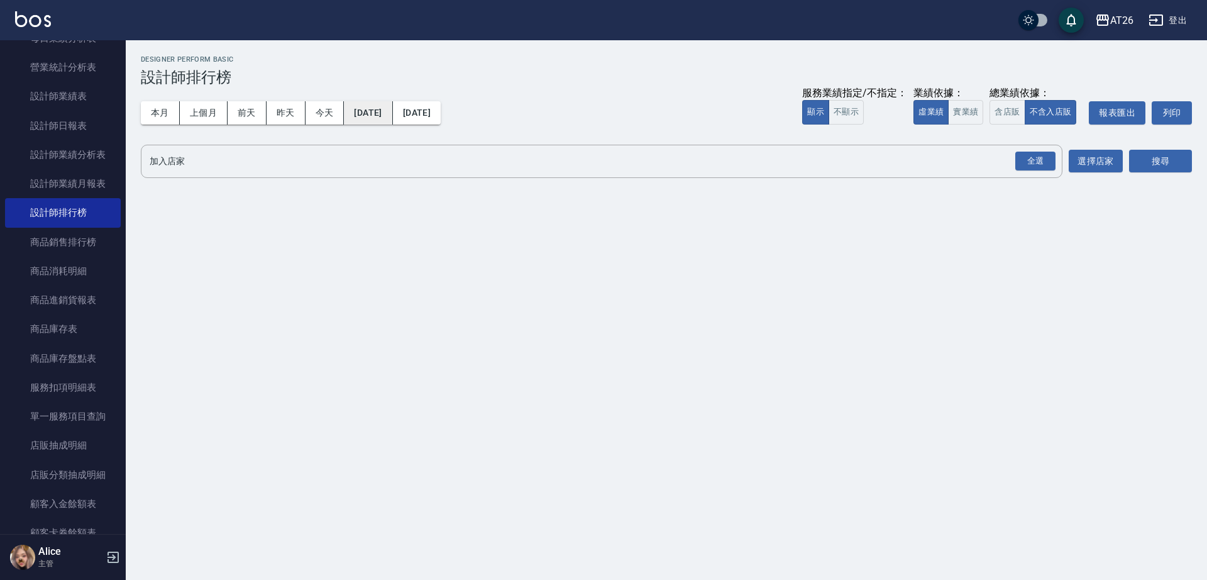
click at [392, 121] on button "[DATE]" at bounding box center [368, 112] width 48 height 23
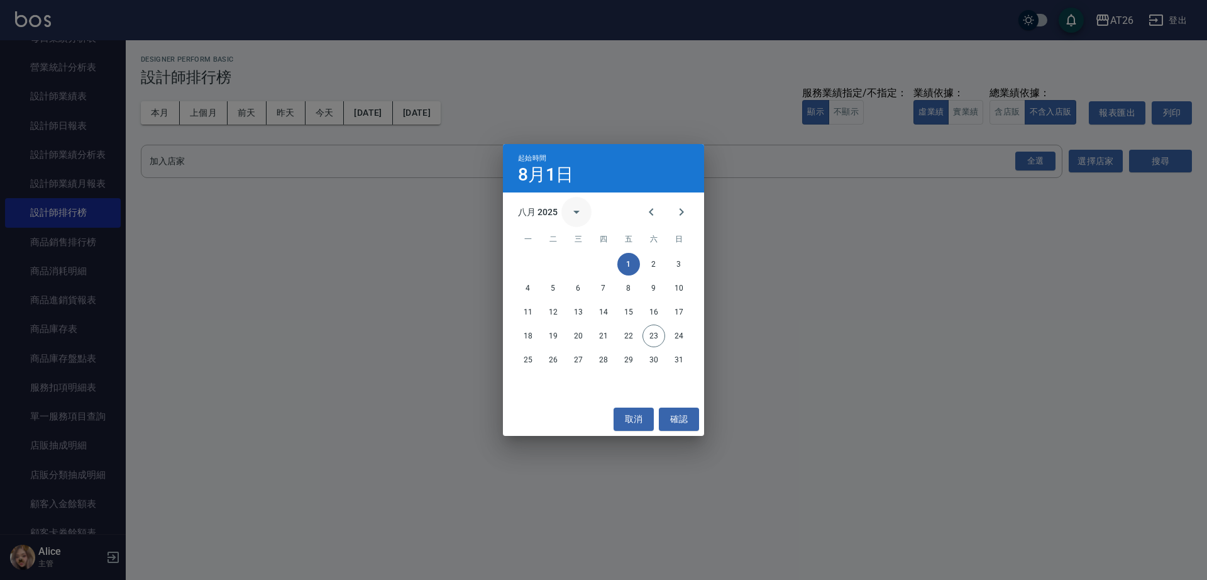
drag, startPoint x: 485, startPoint y: 185, endPoint x: 571, endPoint y: 200, distance: 87.4
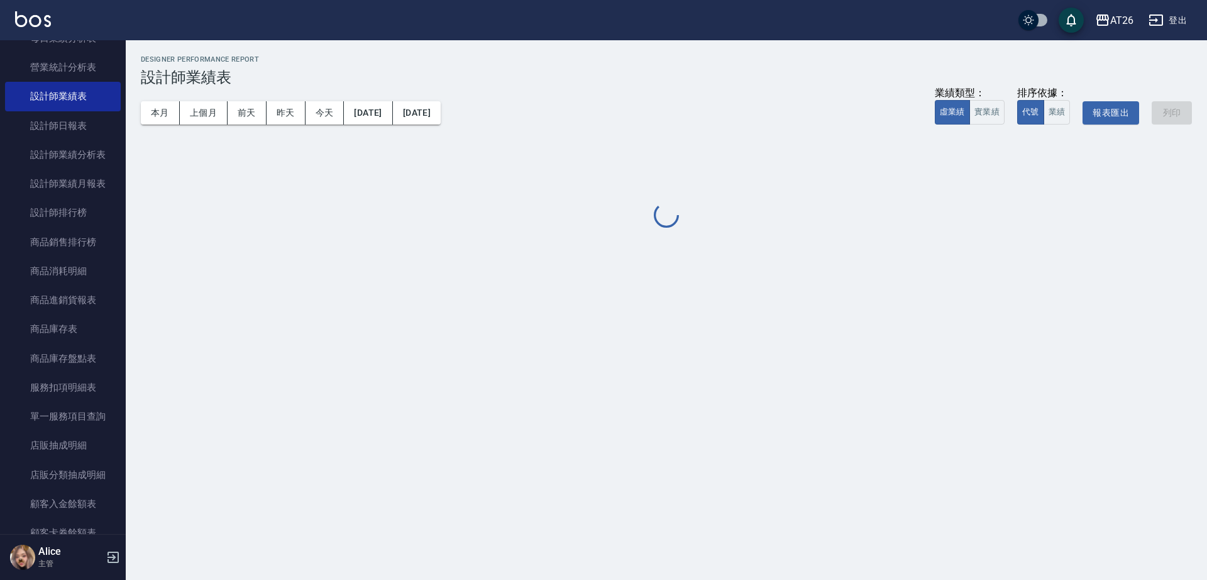
click at [600, 69] on h3 "設計師業績表" at bounding box center [666, 78] width 1051 height 18
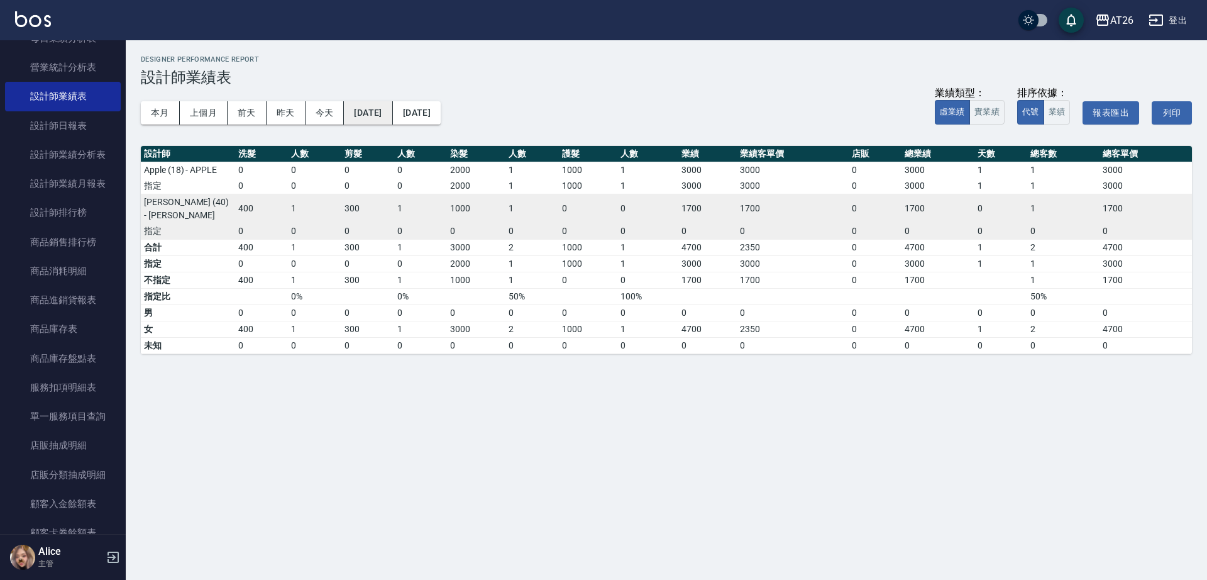
click at [392, 121] on button "[DATE]" at bounding box center [368, 112] width 48 height 23
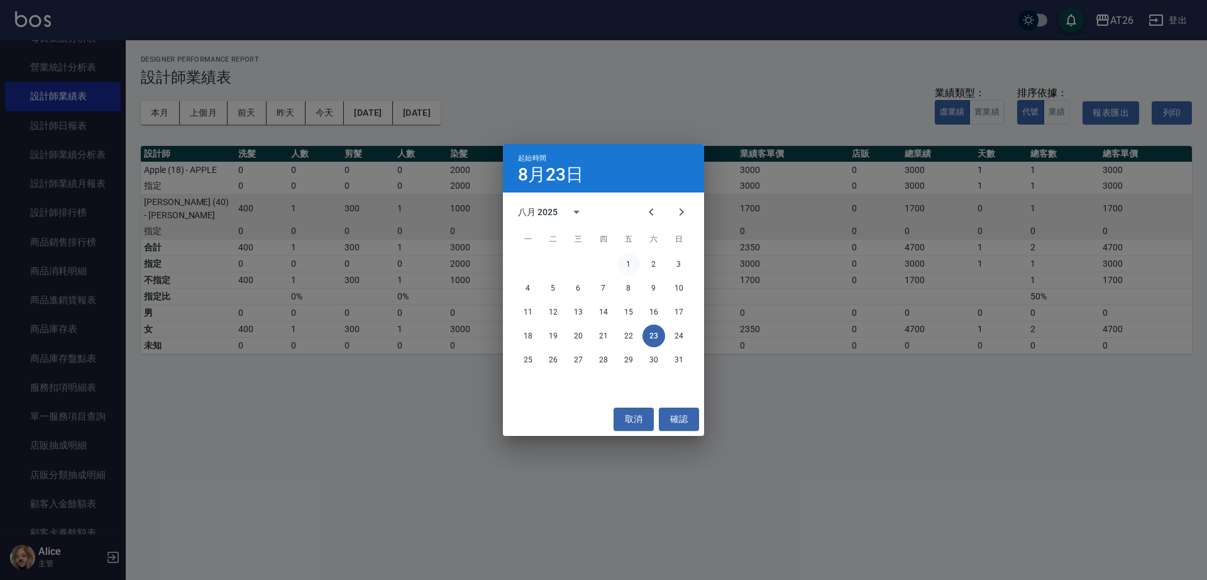
click at [629, 256] on button "1" at bounding box center [628, 264] width 23 height 23
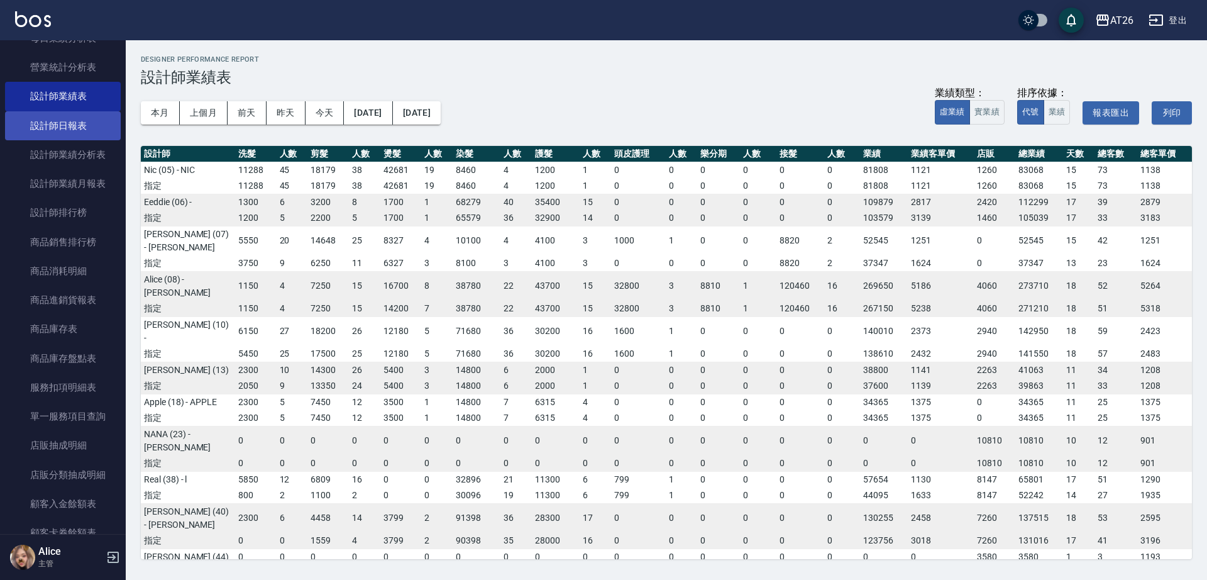
scroll to position [666, 0]
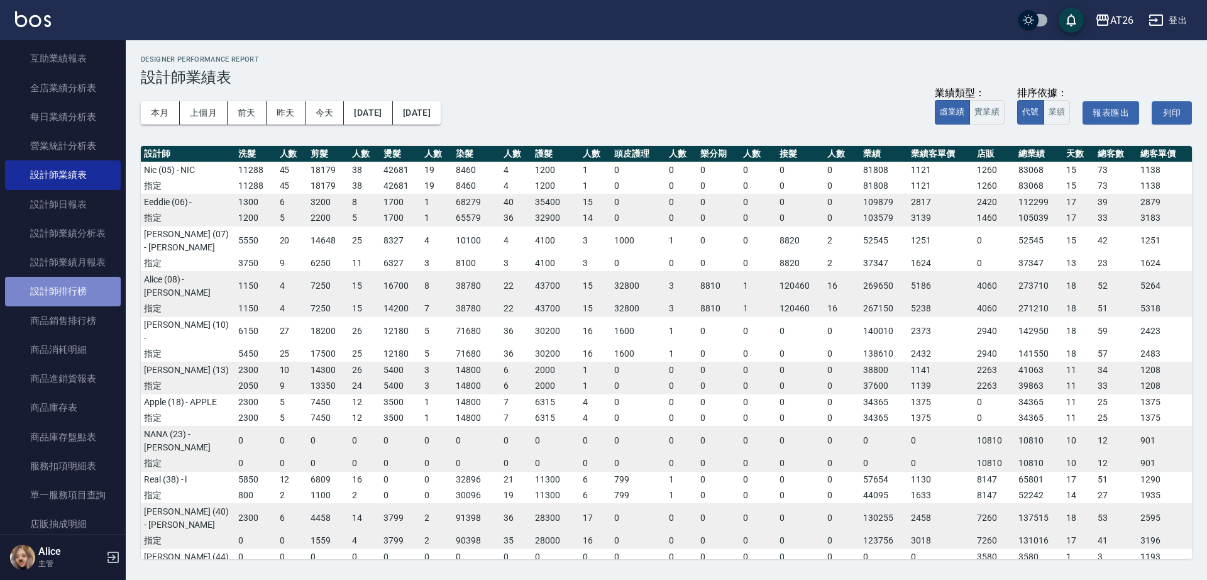
click at [75, 285] on link "設計師排行榜" at bounding box center [63, 291] width 116 height 29
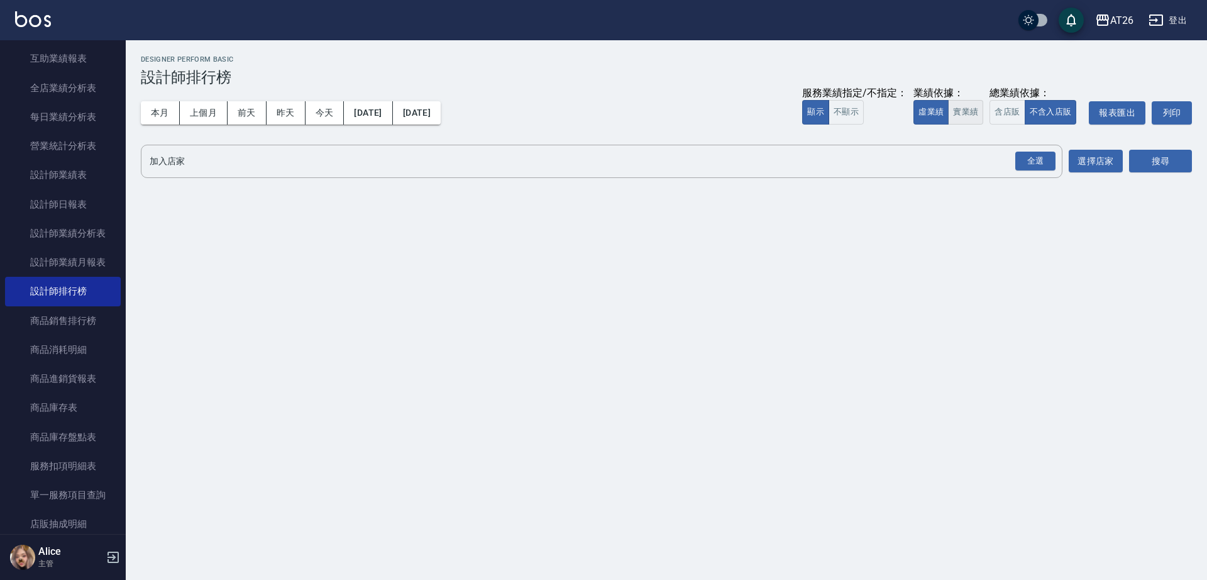
click at [970, 118] on button "實業績" at bounding box center [965, 112] width 35 height 25
click at [1041, 163] on div "全選" at bounding box center [1035, 160] width 40 height 19
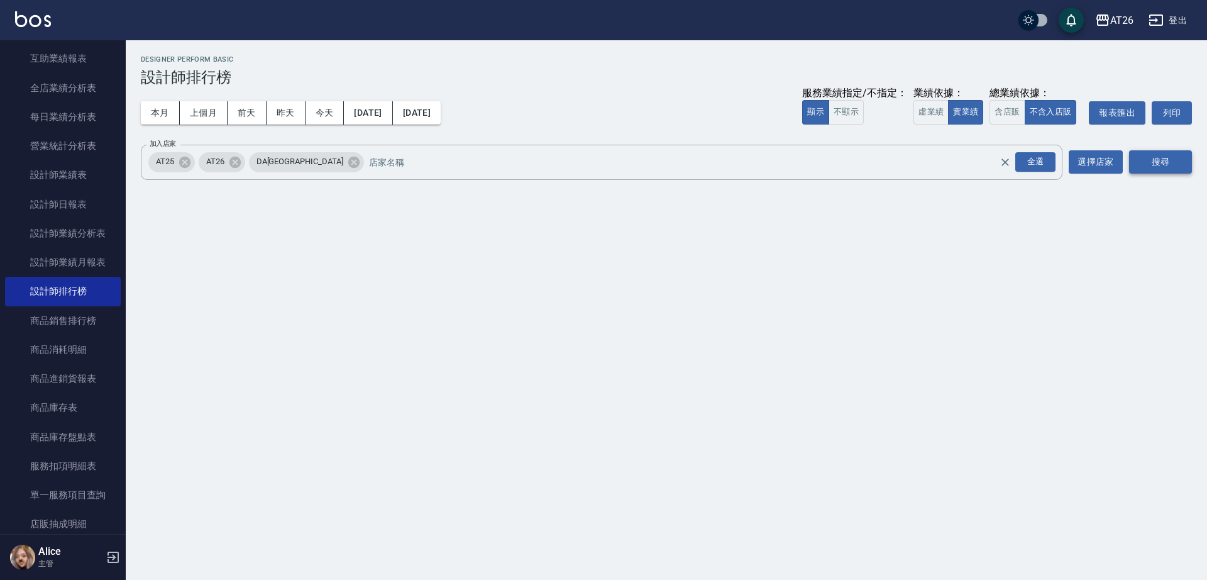
click at [1138, 162] on button "搜尋" at bounding box center [1160, 161] width 63 height 23
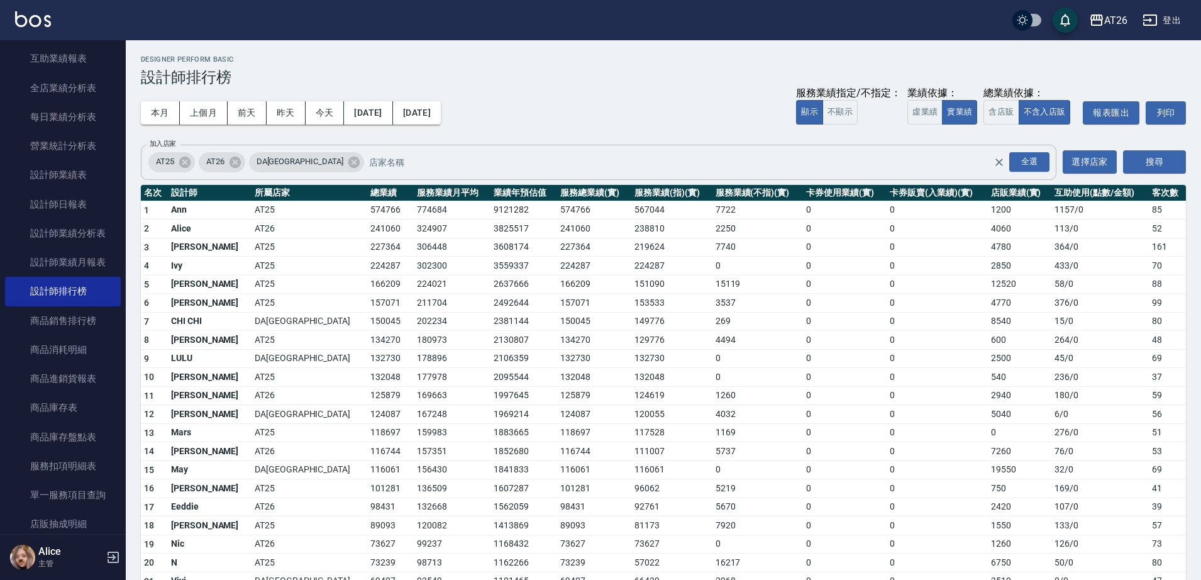
click at [177, 157] on span "AT25" at bounding box center [164, 161] width 33 height 13
click at [191, 171] on div "AT25 AT26 DA[GEOGRAPHIC_DATA] 全選 加入店家" at bounding box center [598, 162] width 915 height 35
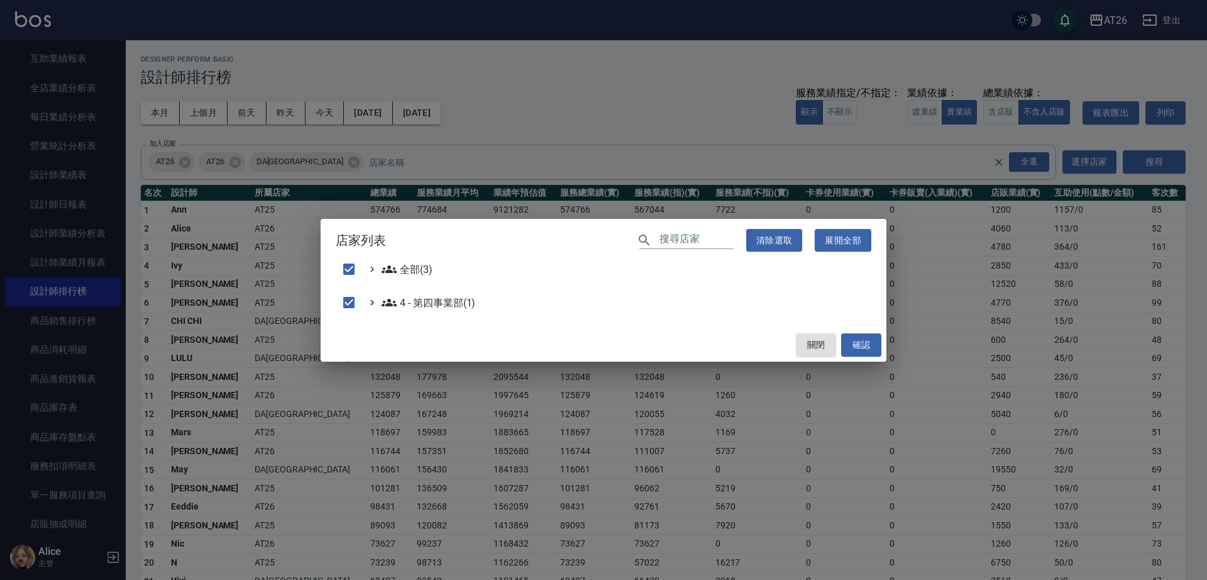
click at [179, 163] on div "店家列表 ​ 清除選取 展開全部 全部(3) 4 - 第四事業部(1) 關閉 確認" at bounding box center [603, 290] width 1207 height 580
checkbox input "false"
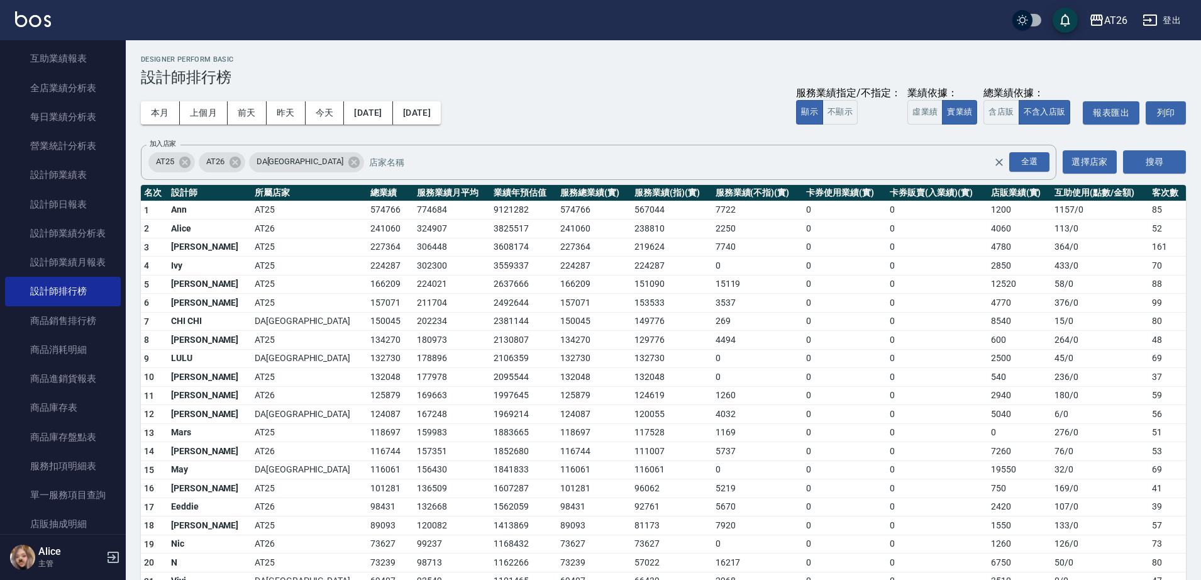
click at [184, 160] on icon at bounding box center [185, 162] width 14 height 14
click at [298, 162] on icon at bounding box center [303, 161] width 11 height 11
click at [1170, 162] on button "搜尋" at bounding box center [1154, 161] width 63 height 23
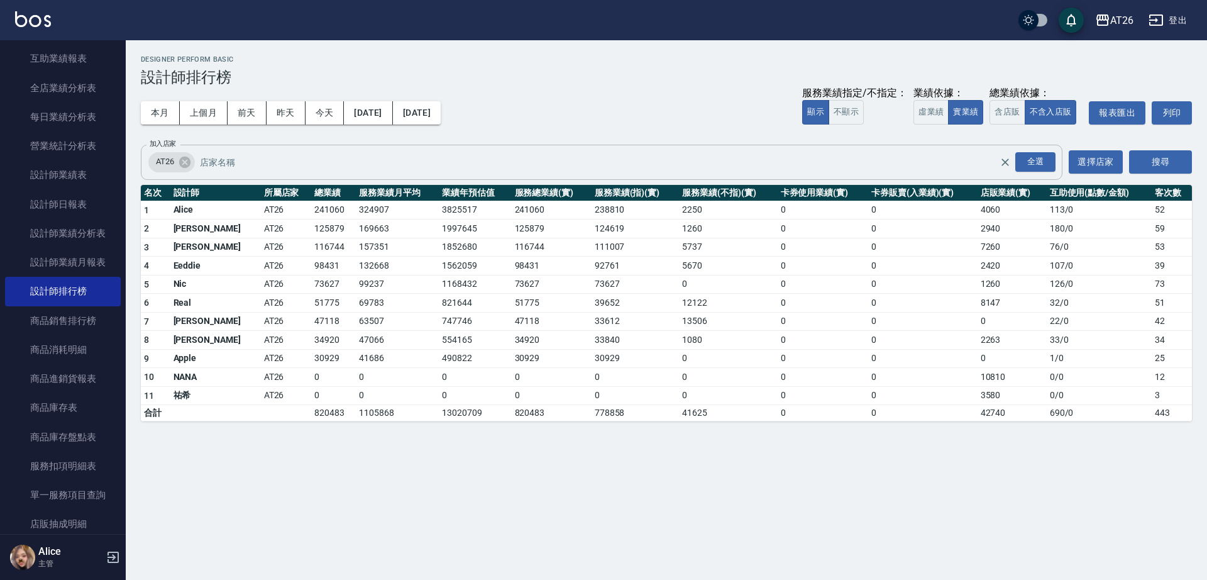
click at [371, 97] on div "本月 上個月 [DATE] [DATE] [DATE] [DATE] [DATE] 服務業績指定/不指定： 顯示 不顯示 業績依據： 虛業績 實業績 總業績依…" at bounding box center [666, 112] width 1051 height 53
click at [371, 109] on button "[DATE]" at bounding box center [368, 112] width 48 height 23
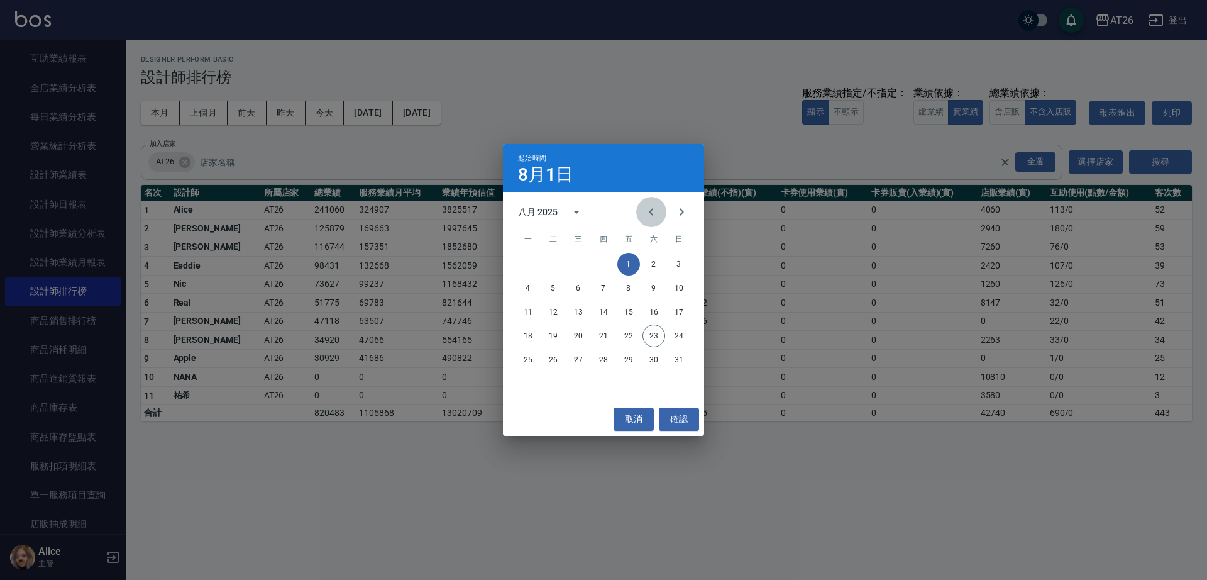
click at [653, 219] on button "Previous month" at bounding box center [651, 212] width 30 height 30
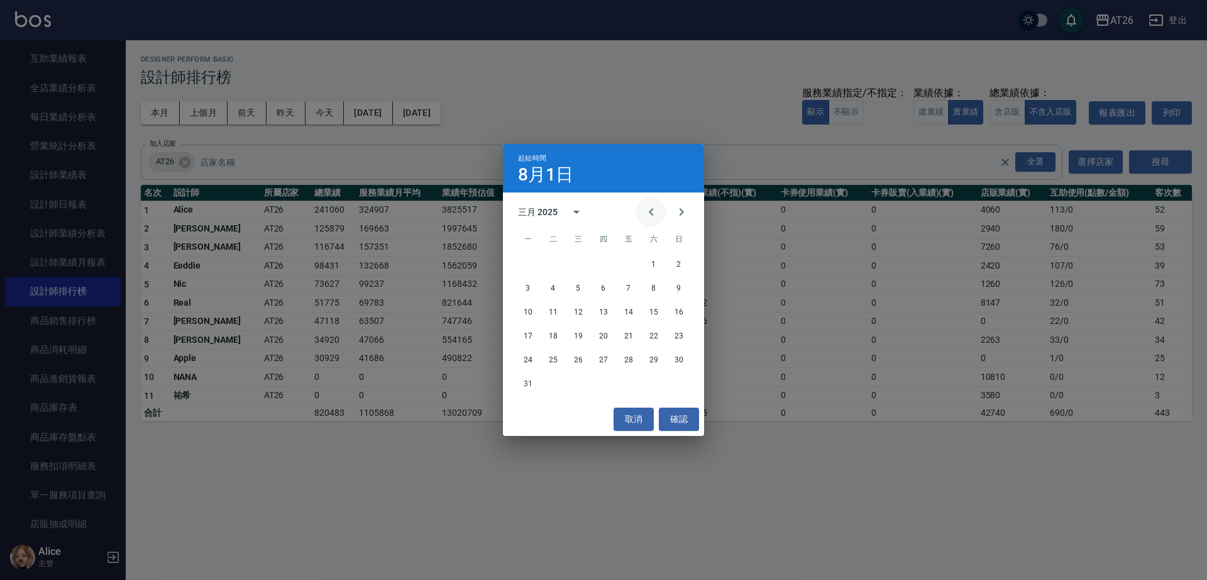
click at [653, 219] on button "Previous month" at bounding box center [651, 212] width 30 height 30
click at [582, 260] on button "1" at bounding box center [578, 264] width 23 height 23
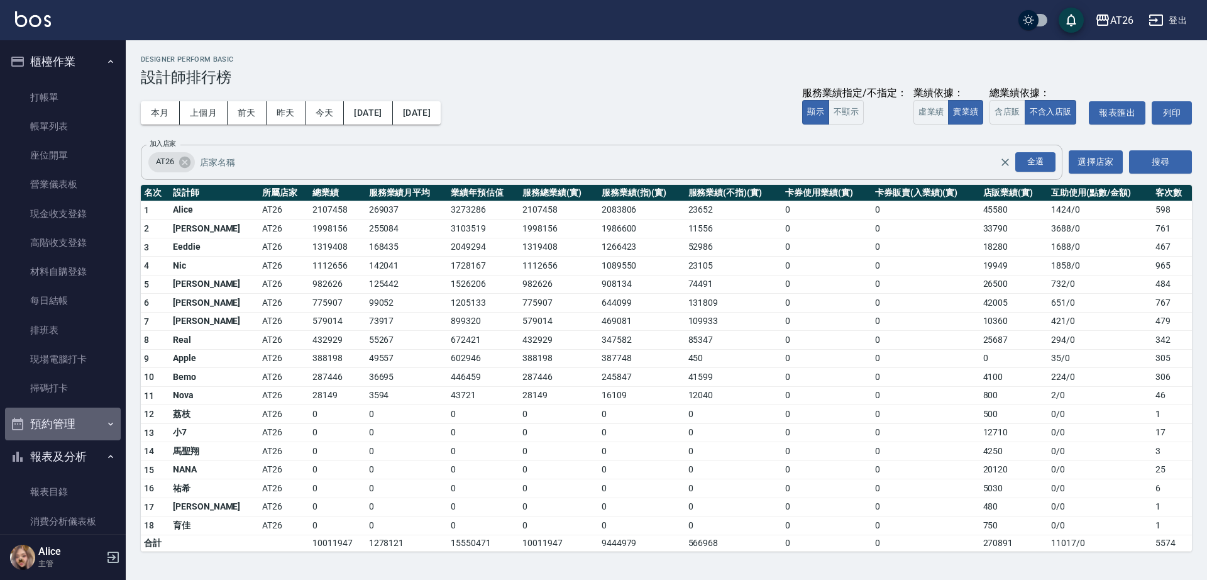
click at [81, 439] on button "預約管理" at bounding box center [63, 423] width 116 height 33
click at [79, 451] on button "報表及分析" at bounding box center [63, 456] width 116 height 33
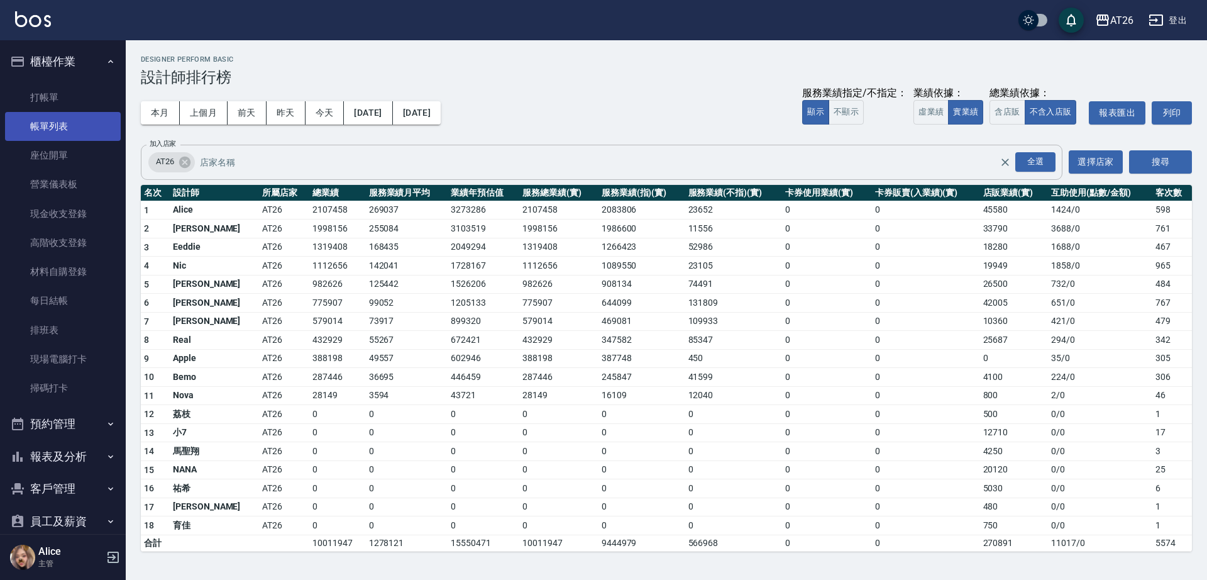
click at [60, 135] on link "帳單列表" at bounding box center [63, 126] width 116 height 29
